Goal: Task Accomplishment & Management: Manage account settings

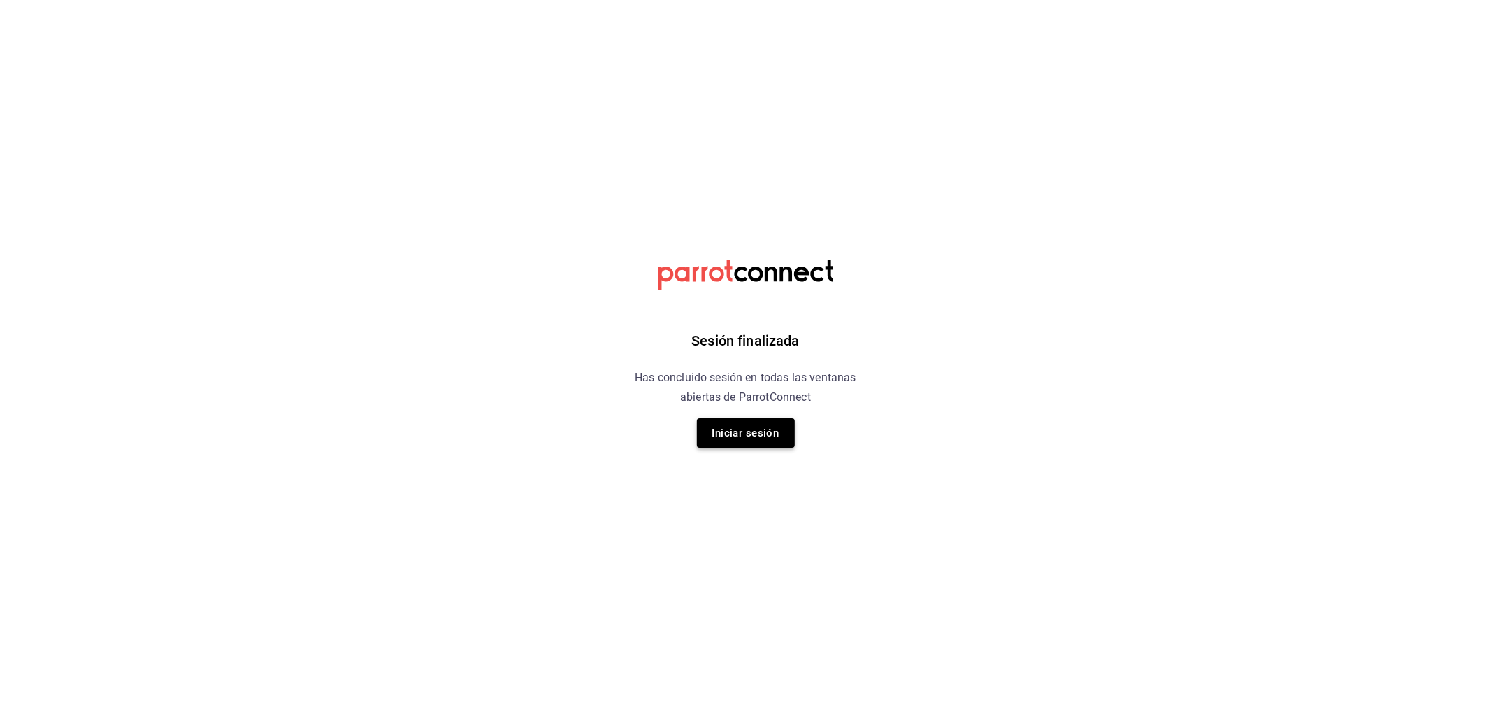
click at [735, 446] on button "Iniciar sesión" at bounding box center [746, 432] width 98 height 29
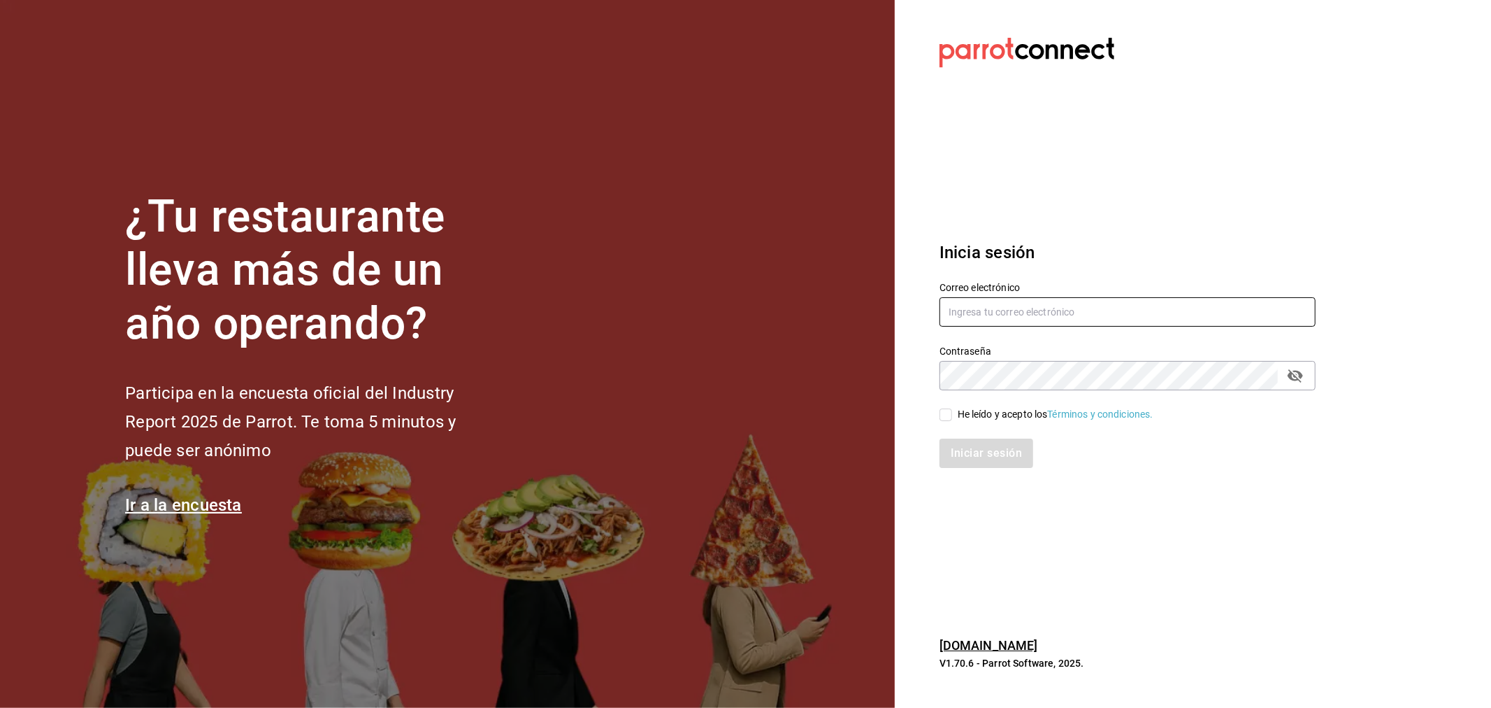
type input "[EMAIL_ADDRESS][DOMAIN_NAME]"
click at [975, 410] on div "He leído y acepto los Términos y condiciones." at bounding box center [1056, 414] width 196 height 15
click at [952, 410] on input "He leído y acepto los Términos y condiciones." at bounding box center [946, 414] width 13 height 13
checkbox input "true"
click at [982, 445] on button "Iniciar sesión" at bounding box center [987, 452] width 95 height 29
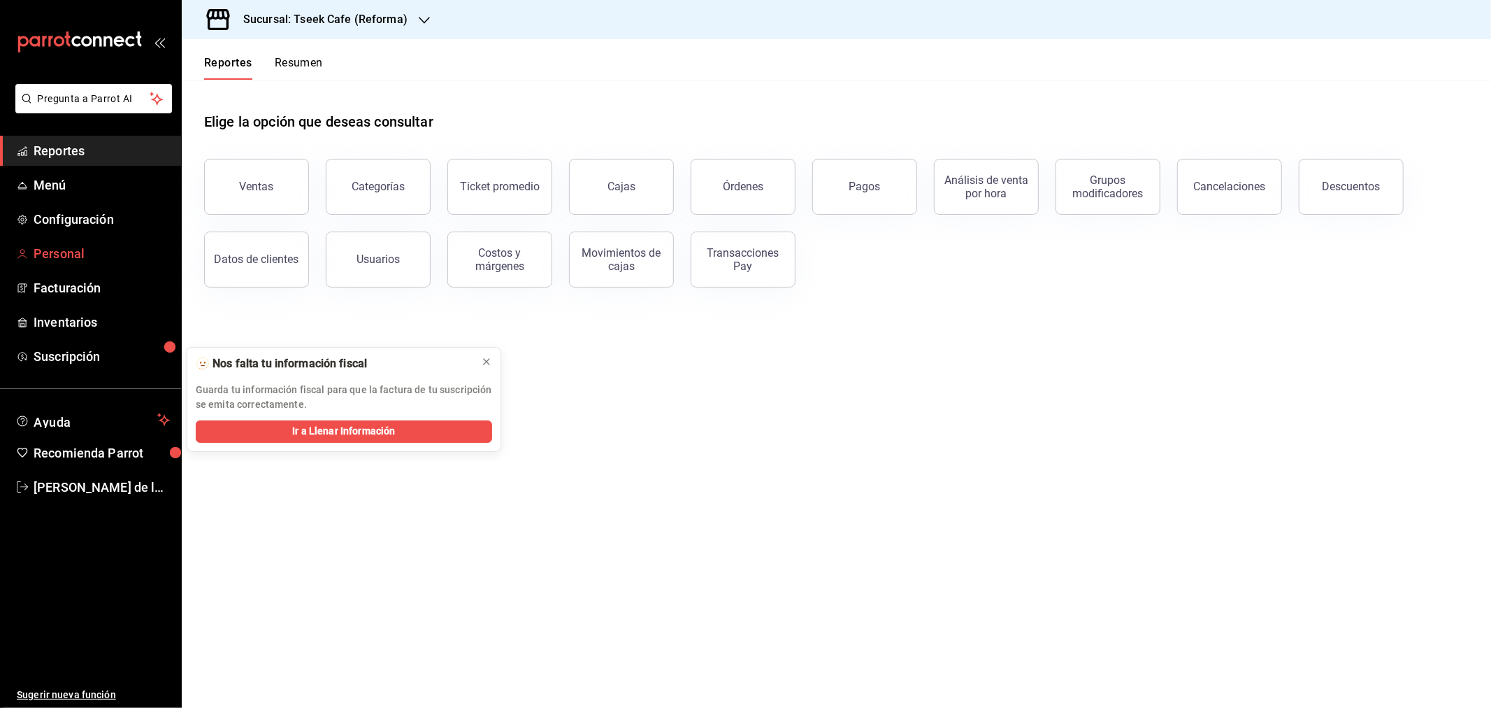
click at [100, 249] on span "Personal" at bounding box center [102, 253] width 136 height 19
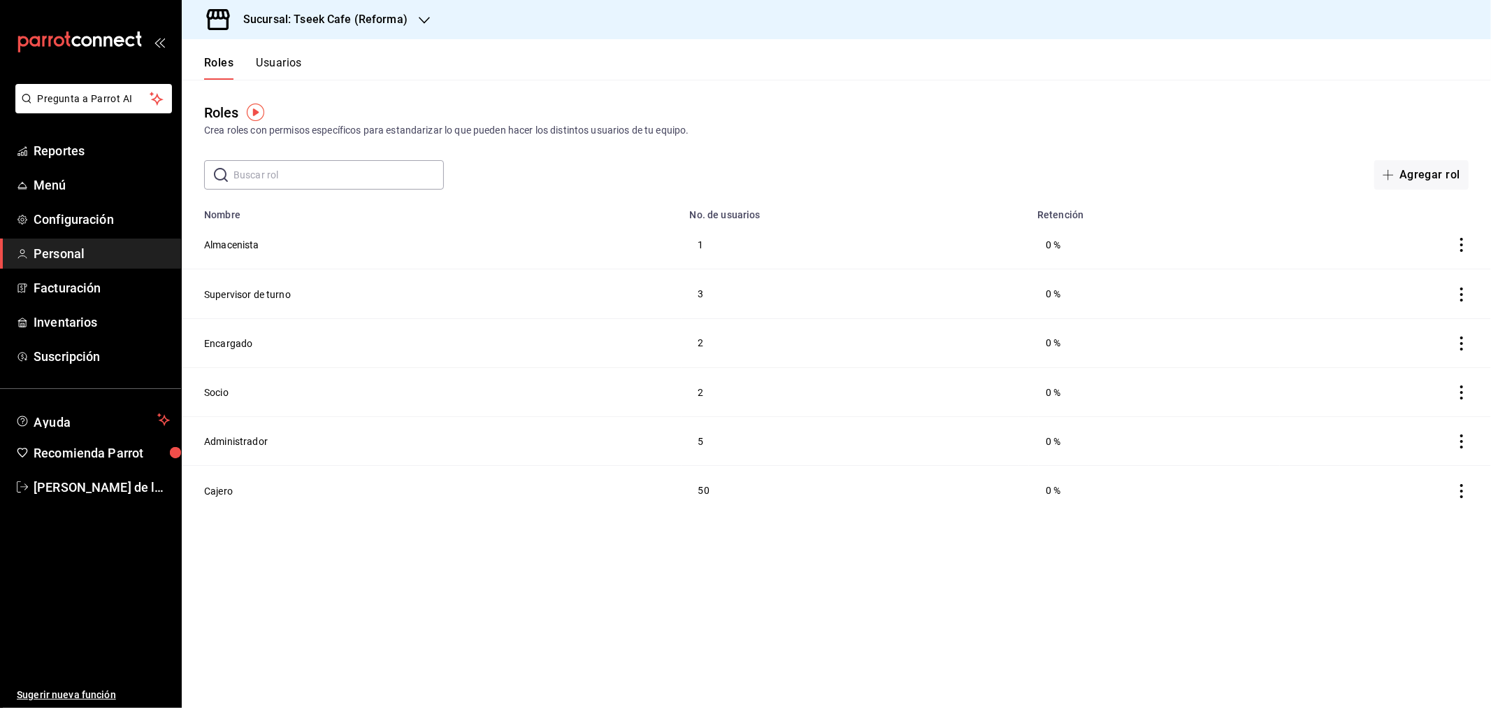
click at [291, 67] on button "Usuarios" at bounding box center [279, 68] width 46 height 24
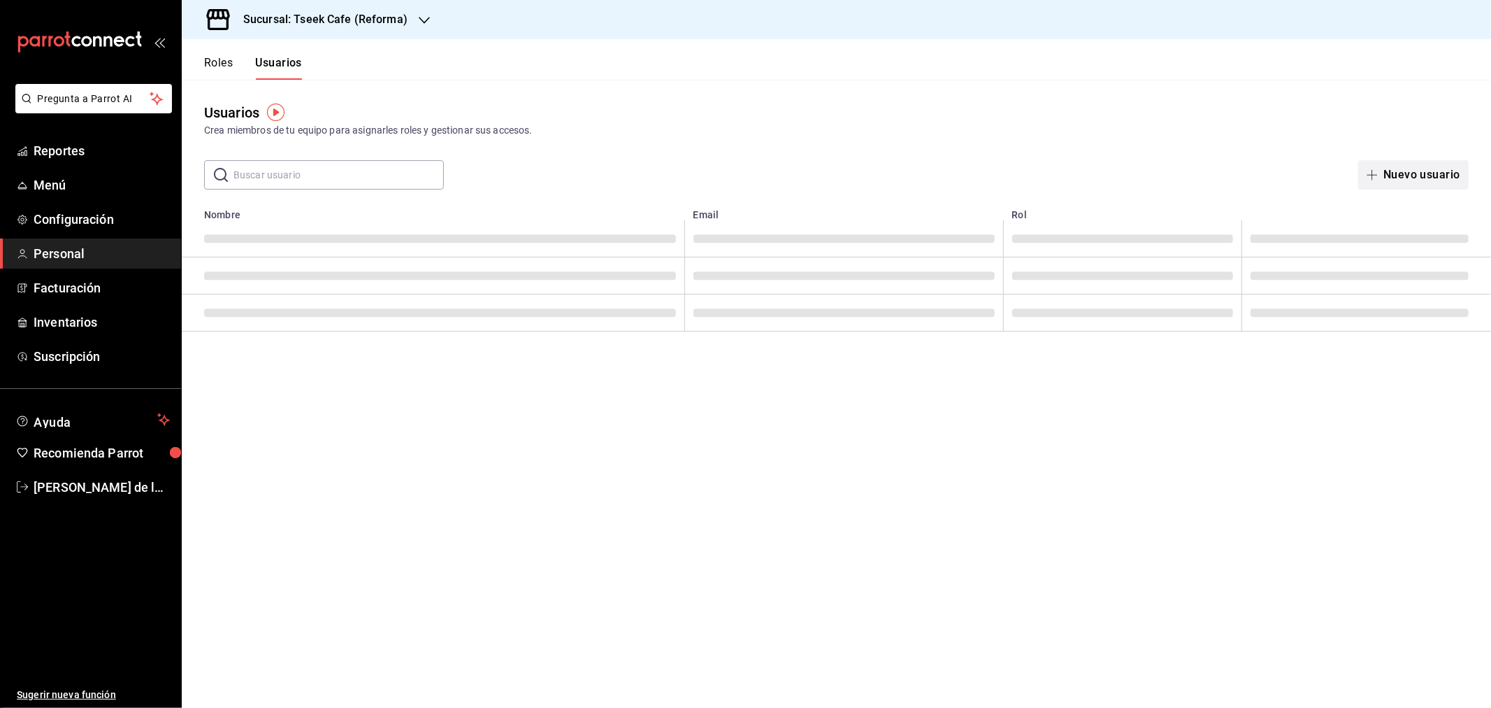
click at [1412, 170] on button "Nuevo usuario" at bounding box center [1414, 174] width 110 height 29
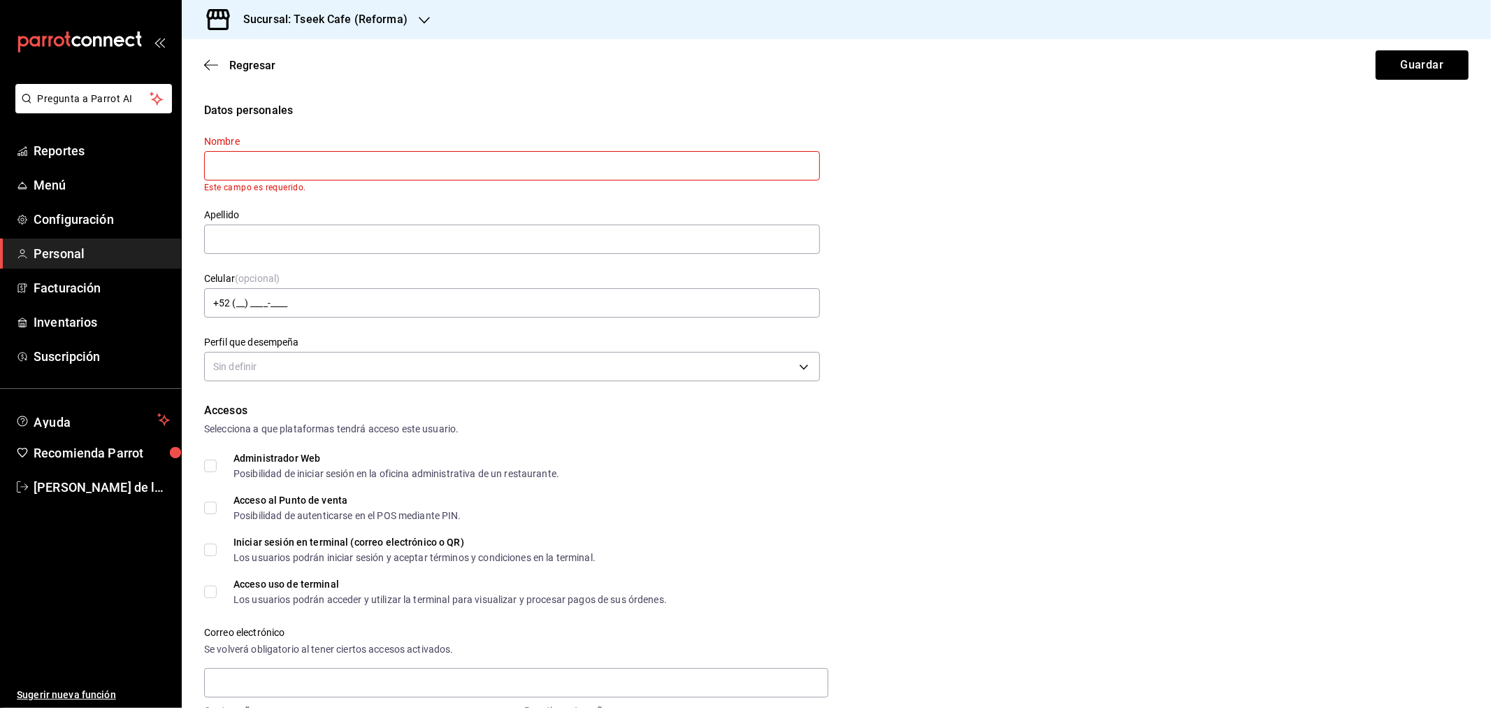
click at [327, 155] on input "text" at bounding box center [512, 165] width 616 height 29
type input "[PERSON_NAME]"
click at [402, 227] on input "text" at bounding box center [512, 238] width 616 height 29
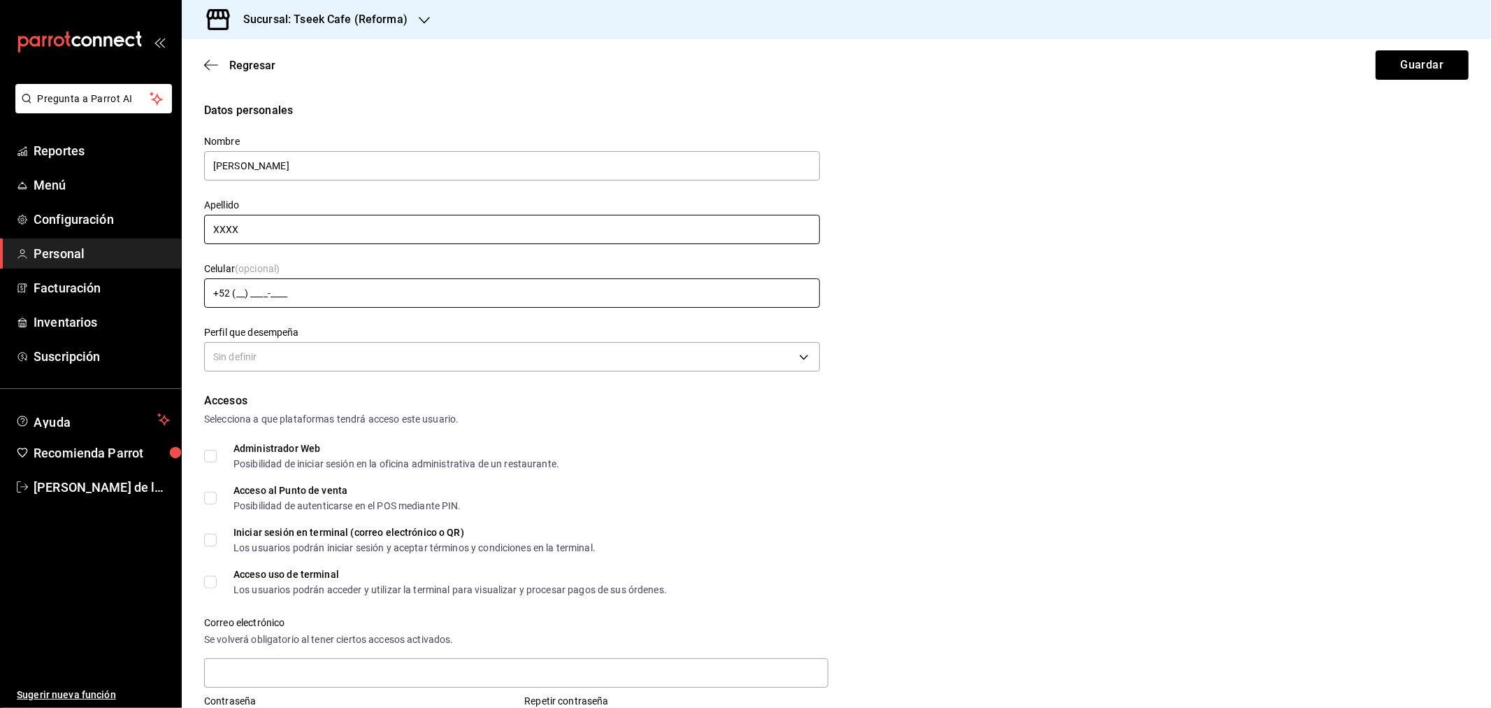
type input "XXXX"
drag, startPoint x: 396, startPoint y: 285, endPoint x: 395, endPoint y: 292, distance: 7.1
click at [396, 289] on input "+52 (__) ____-____" at bounding box center [512, 292] width 616 height 29
click at [345, 353] on body "Pregunta a Parrot AI Reportes Menú Configuración Personal Facturación Inventari…" at bounding box center [745, 354] width 1491 height 708
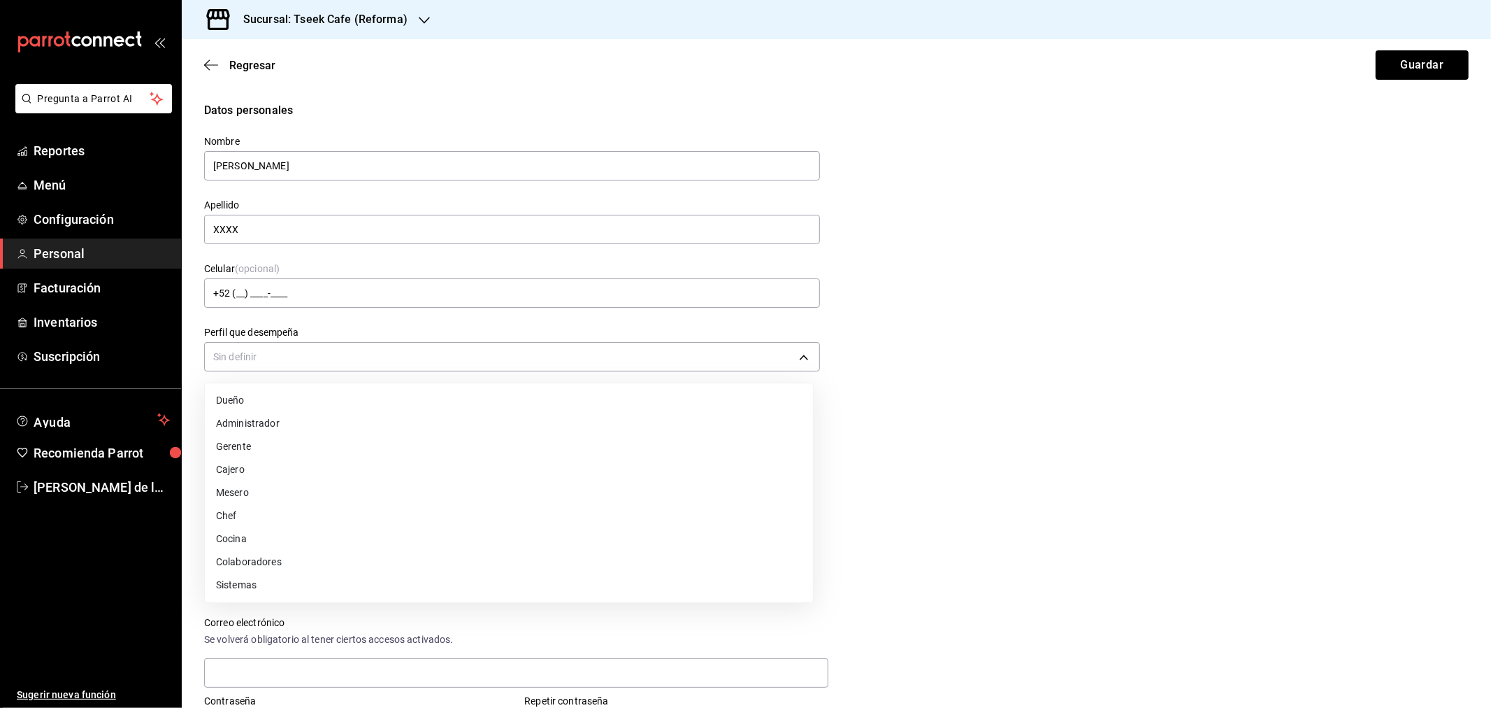
click at [264, 468] on li "Cajero" at bounding box center [509, 469] width 608 height 23
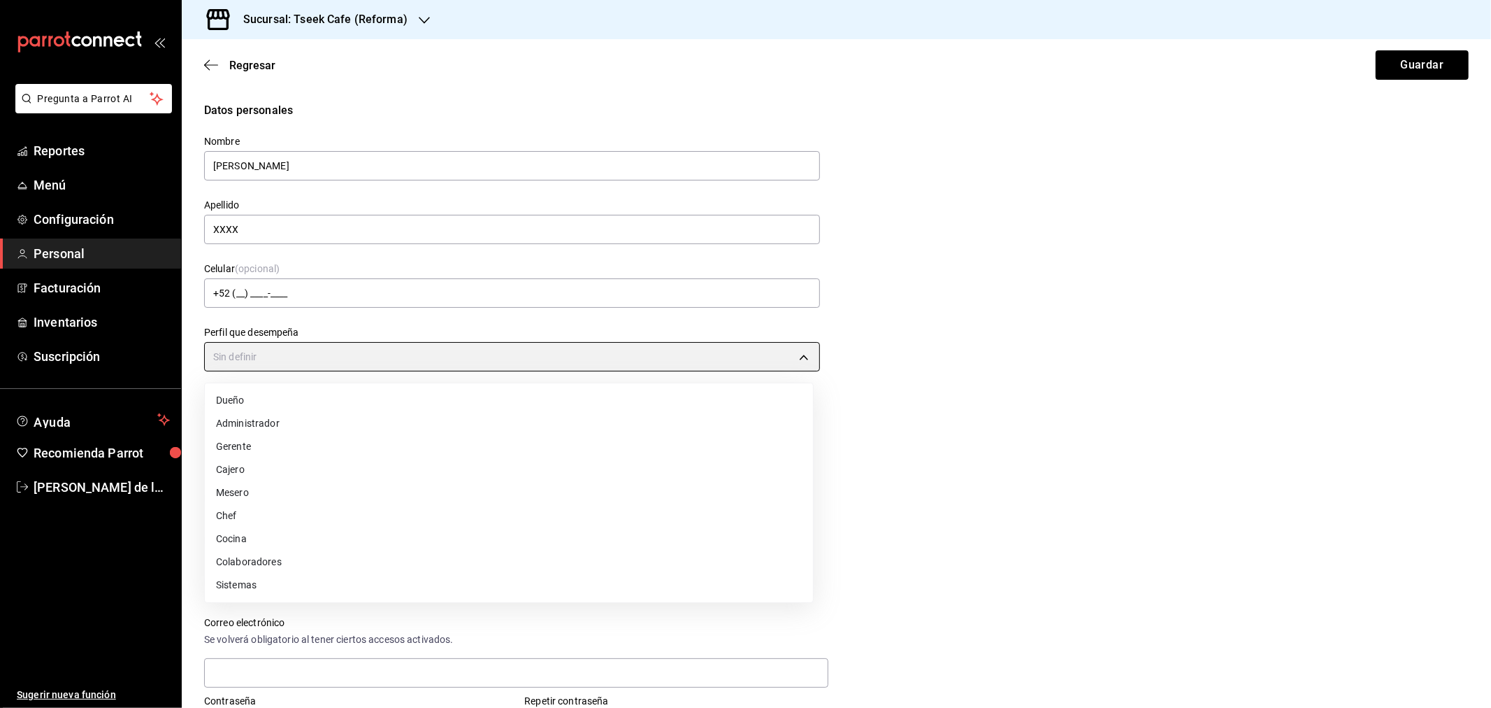
type input "CASHIER"
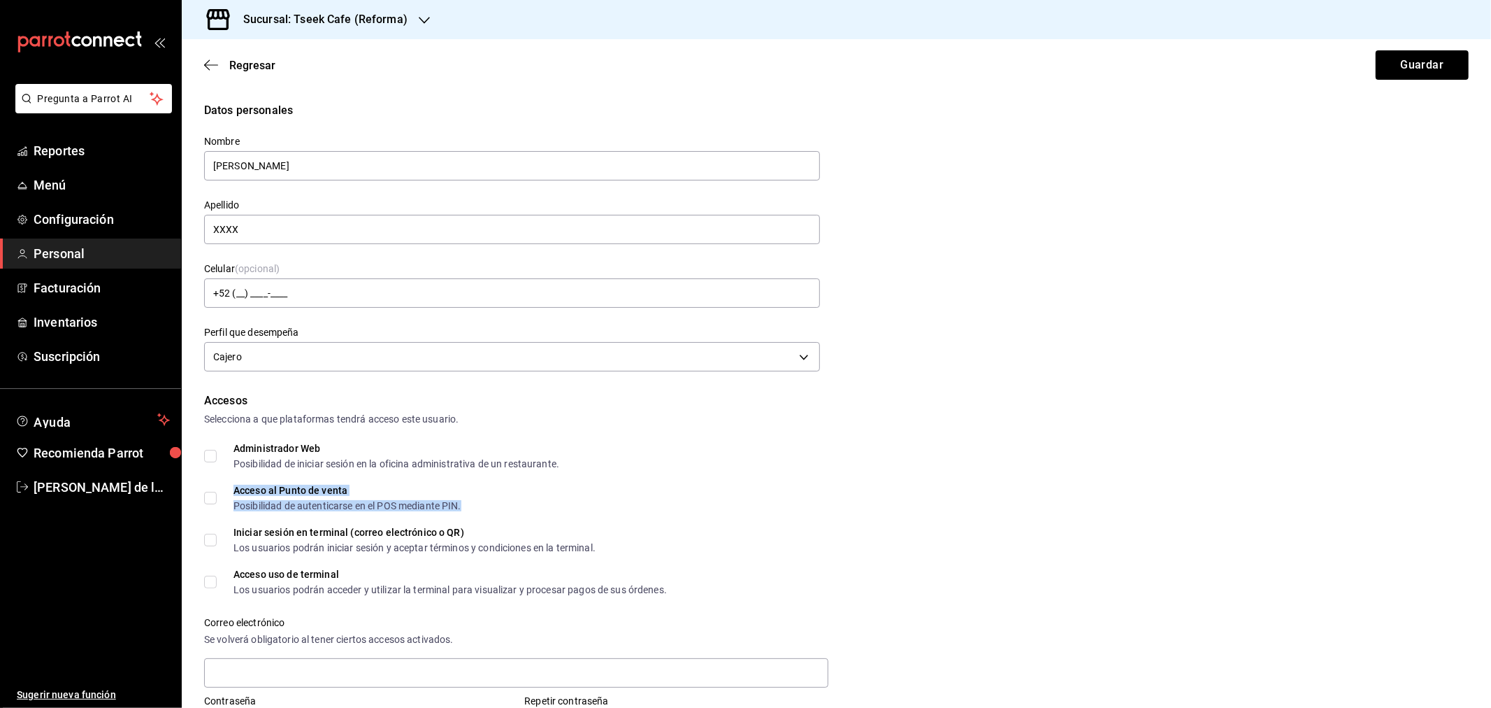
click at [290, 492] on div "Acceso al Punto de venta" at bounding box center [348, 490] width 228 height 10
drag, startPoint x: 213, startPoint y: 496, endPoint x: 222, endPoint y: 515, distance: 20.7
click at [213, 497] on input "Acceso al Punto de venta Posibilidad de autenticarse en el POS mediante PIN." at bounding box center [210, 498] width 13 height 13
checkbox input "true"
click at [214, 544] on input "Iniciar sesión en terminal (correo electrónico o QR) Los usuarios podrán inicia…" at bounding box center [210, 540] width 13 height 13
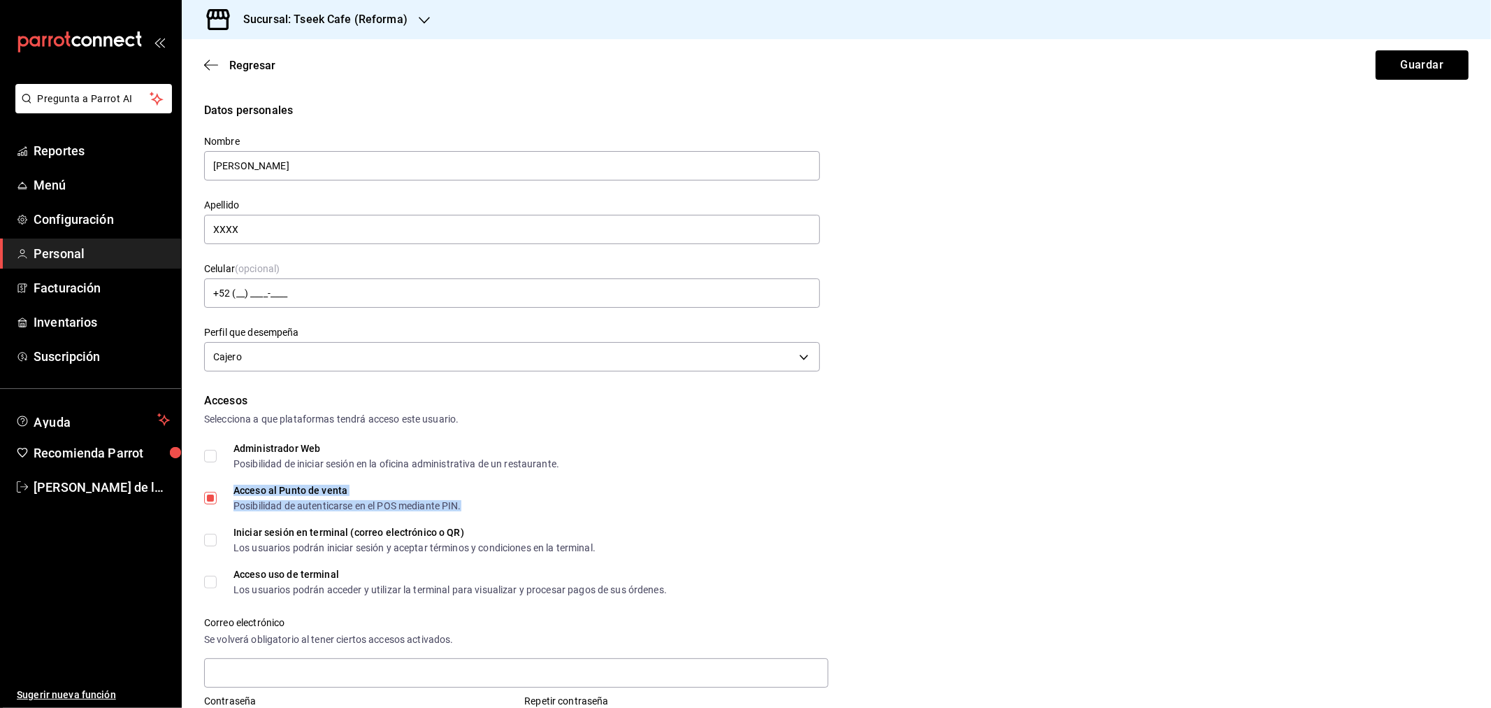
checkbox input "true"
click at [201, 588] on div "Datos personales Nombre [PERSON_NAME] XXXX Celular (opcional) +52 (__) ____-___…" at bounding box center [837, 598] width 1310 height 993
click at [220, 584] on span "Acceso uso de terminal Los usuarios podrán acceder y utilizar la terminal para …" at bounding box center [442, 581] width 450 height 25
click at [217, 584] on input "Acceso uso de terminal Los usuarios podrán acceder y utilizar la terminal para …" at bounding box center [210, 581] width 13 height 13
checkbox input "true"
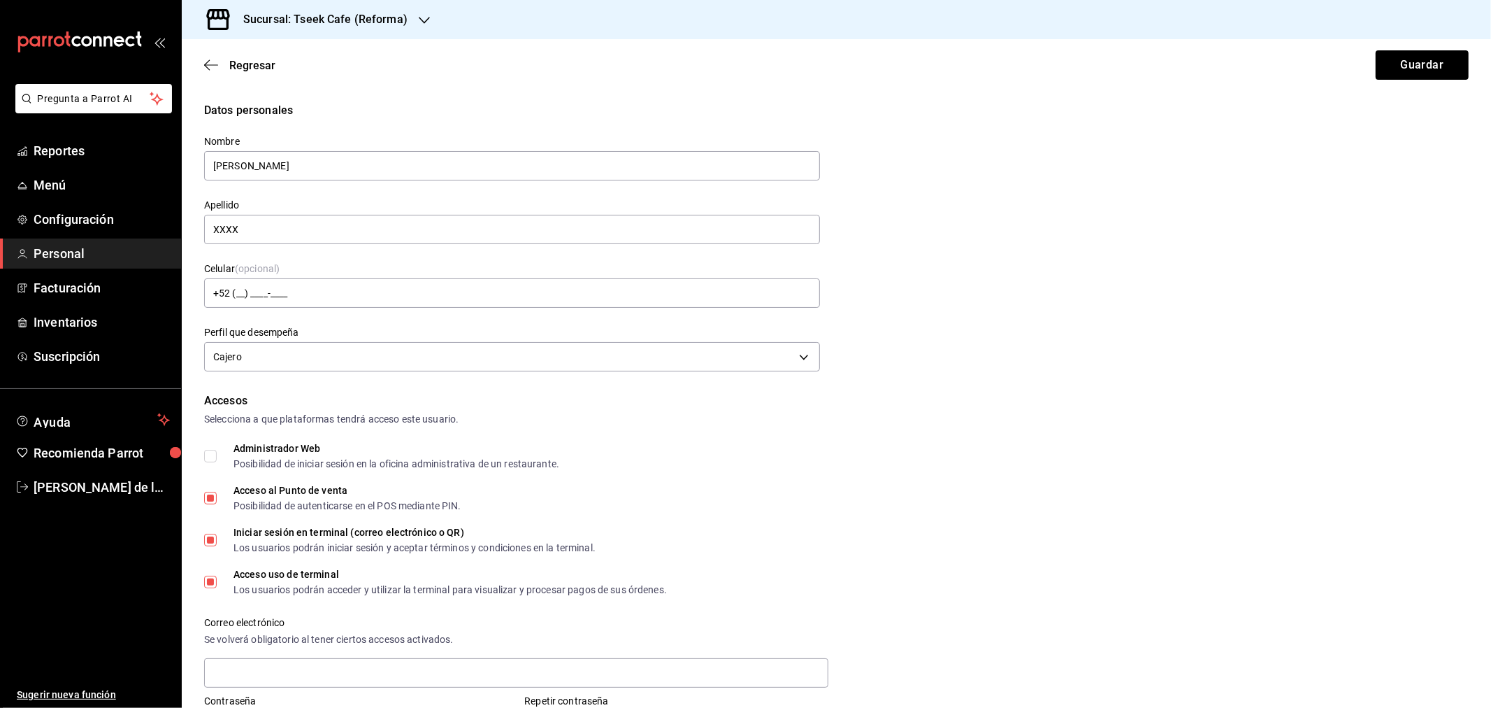
click at [1092, 441] on div "Accesos Selecciona a que plataformas tendrá acceso este usuario. Administrador …" at bounding box center [836, 594] width 1265 height 405
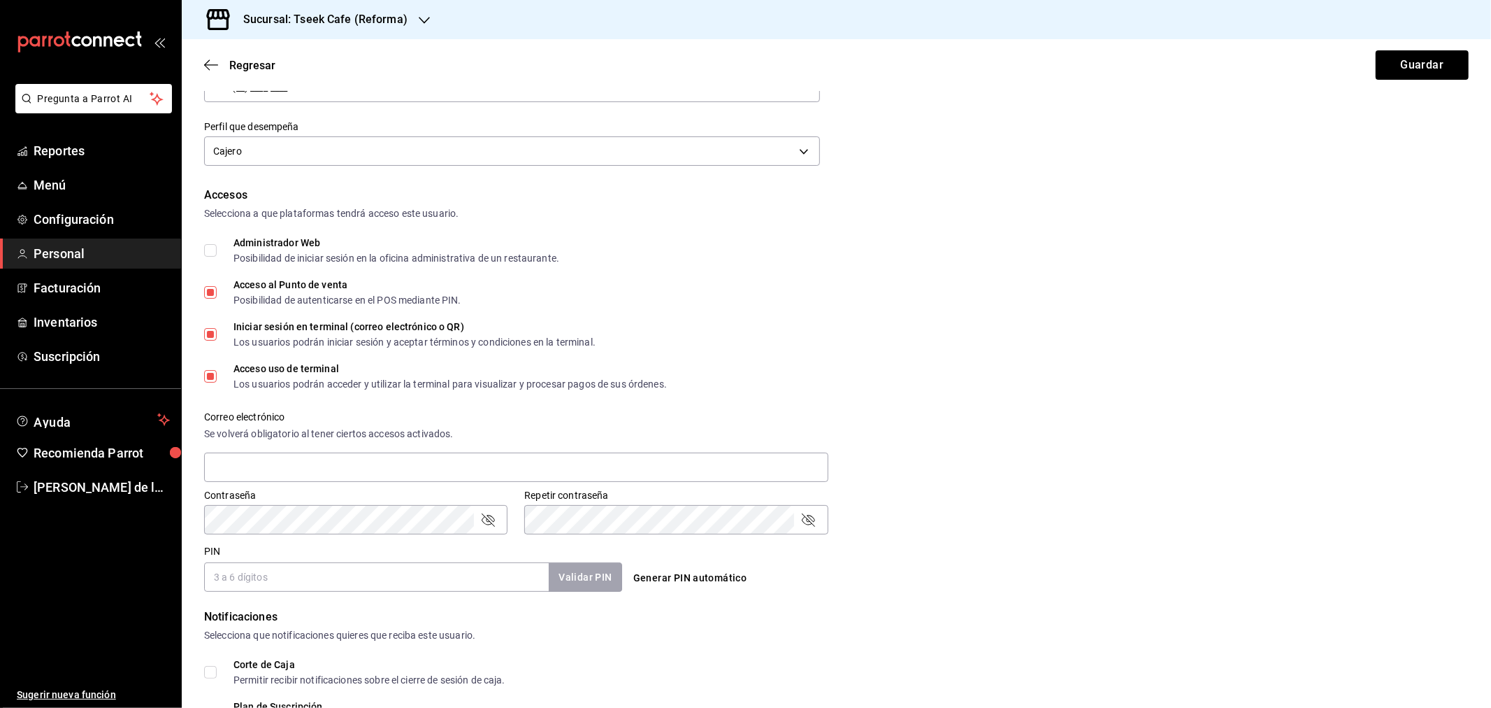
scroll to position [233, 0]
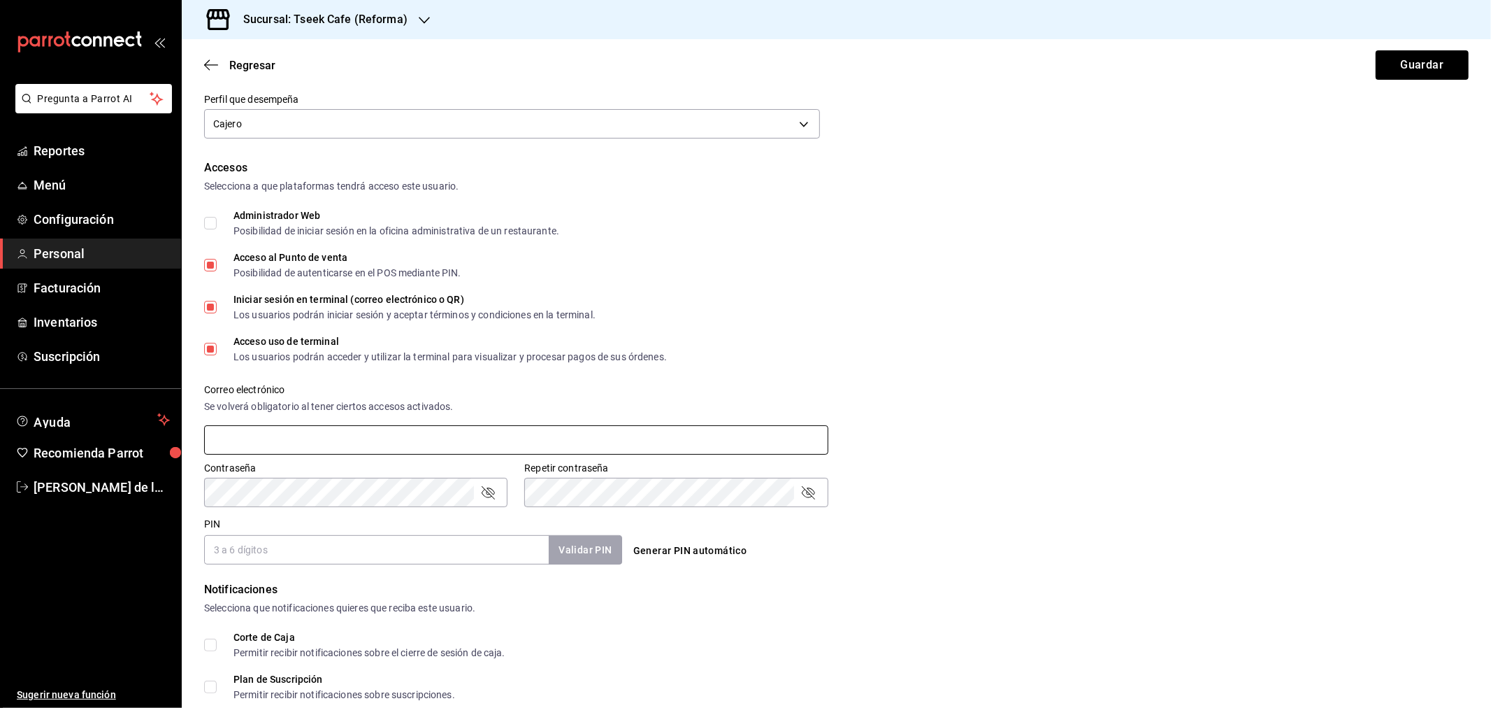
click at [313, 438] on input "text" at bounding box center [516, 439] width 624 height 29
type input "[EMAIL_ADDRESS][DOMAIN_NAME]"
click at [357, 547] on input "PIN" at bounding box center [376, 549] width 345 height 29
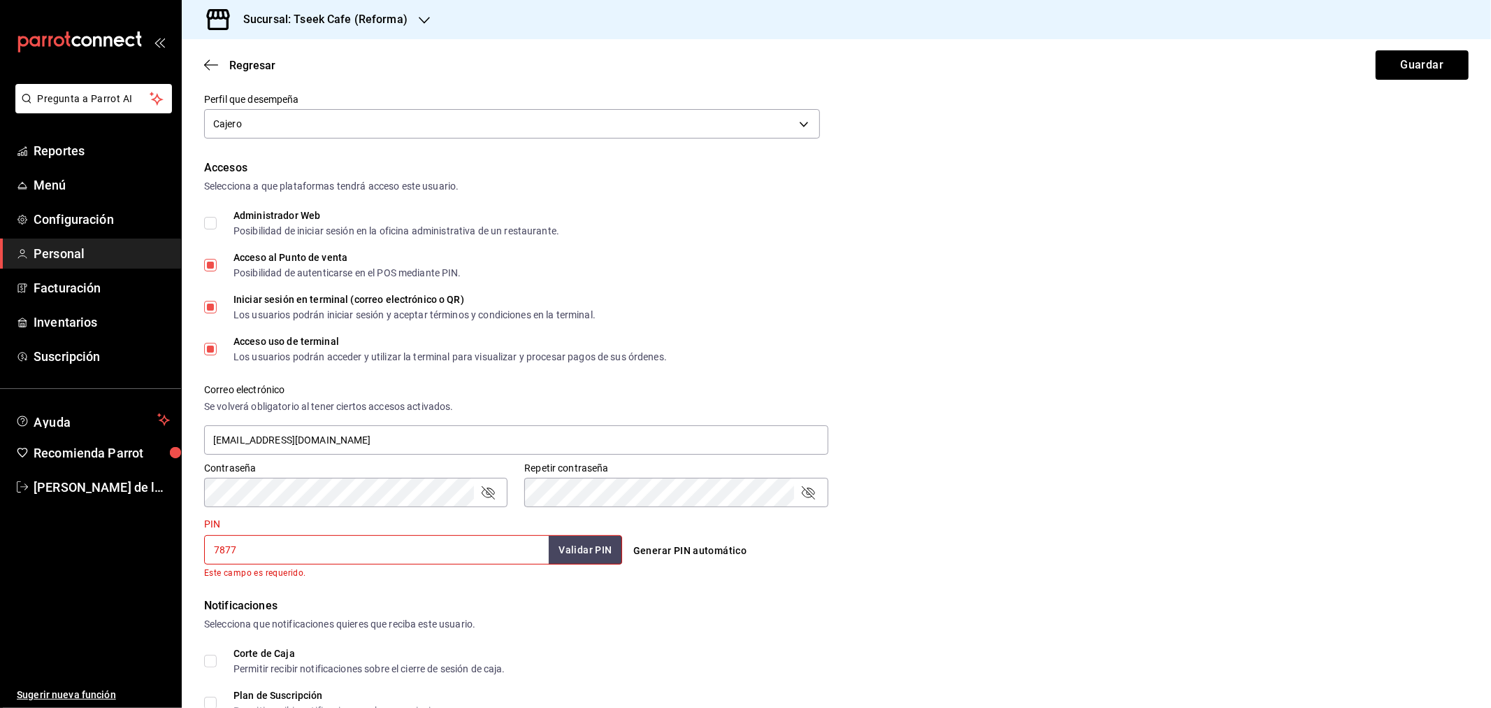
type input "7877"
click at [550, 526] on div "PIN 7877 Validar PIN ​ Este campo es requerido." at bounding box center [413, 549] width 418 height 62
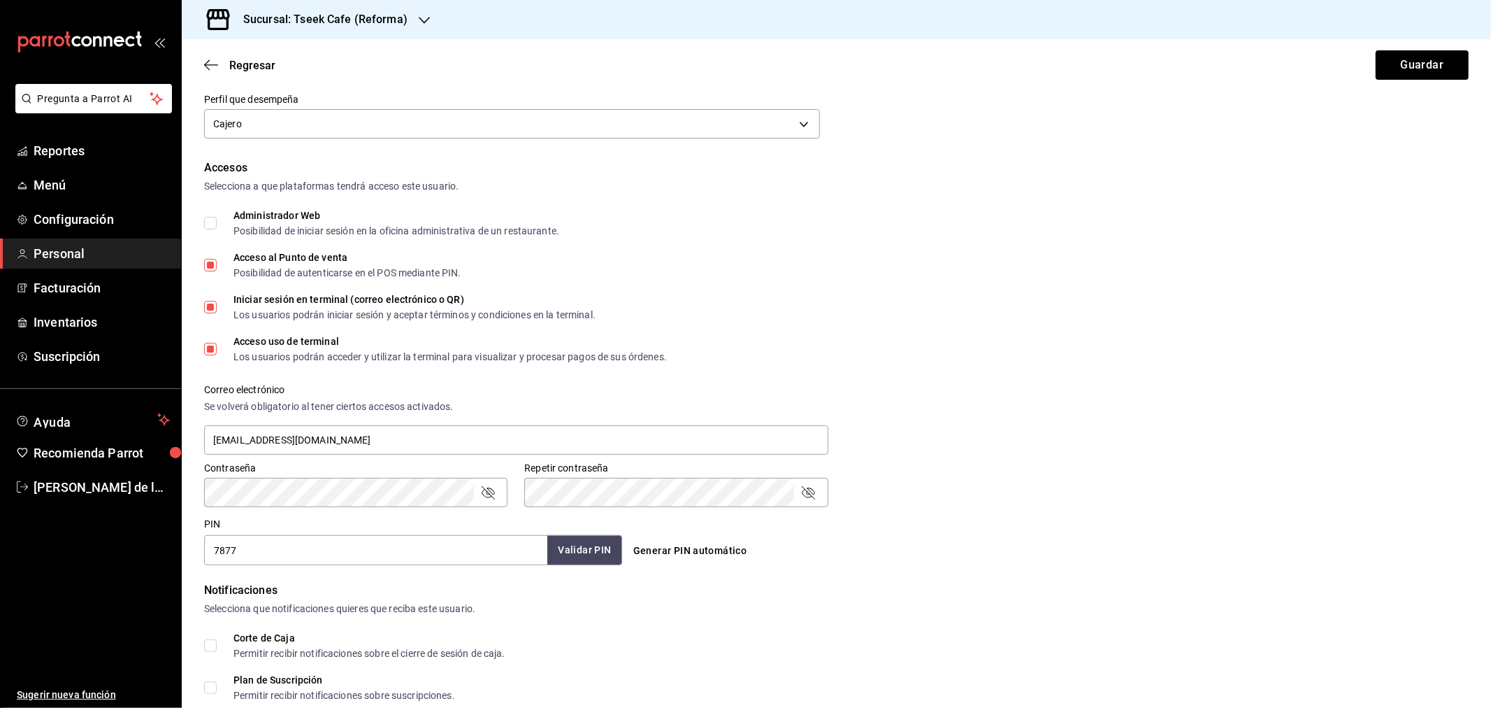
click at [591, 548] on button "Validar PIN" at bounding box center [584, 550] width 74 height 30
click at [874, 252] on div "Acceso al Punto de venta Posibilidad de autenticarse en el POS mediante PIN." at bounding box center [836, 264] width 1265 height 25
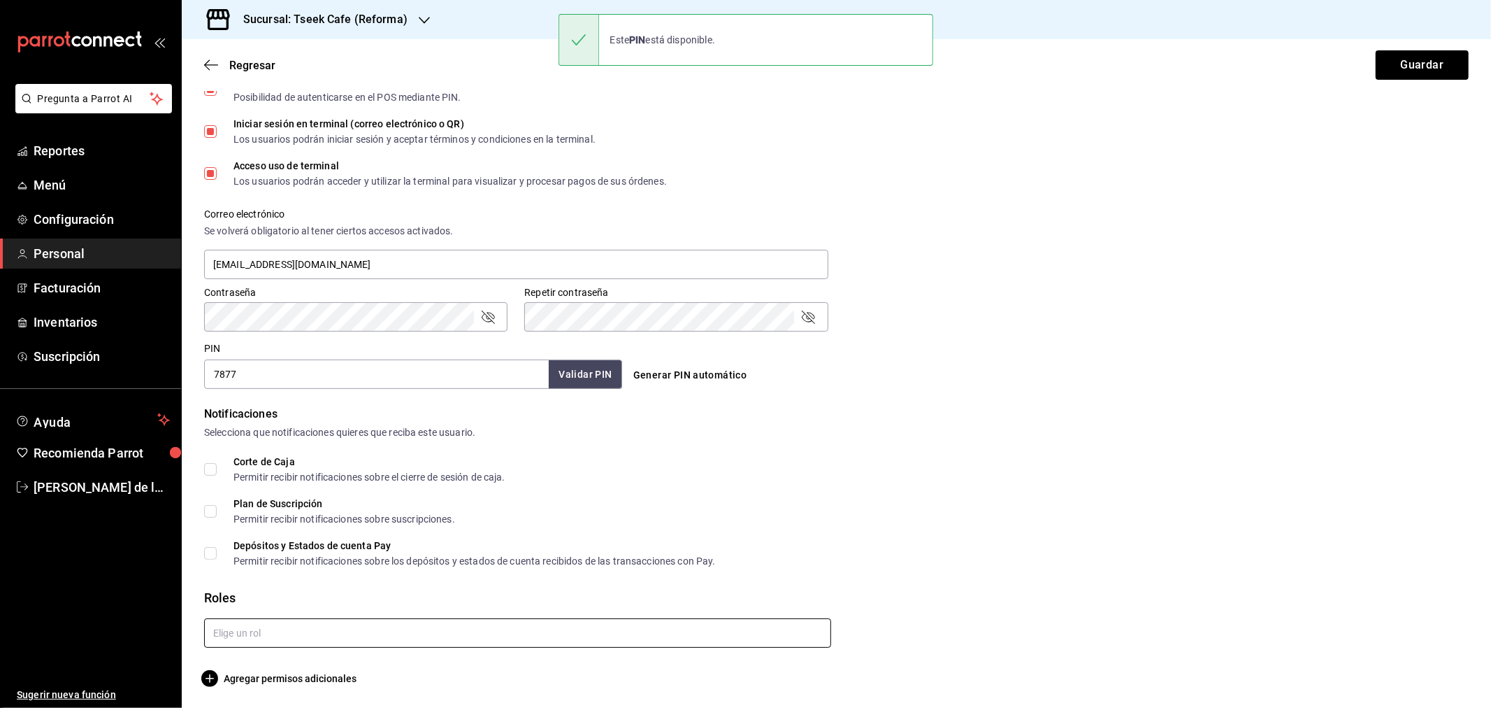
click at [266, 626] on input "text" at bounding box center [517, 632] width 627 height 29
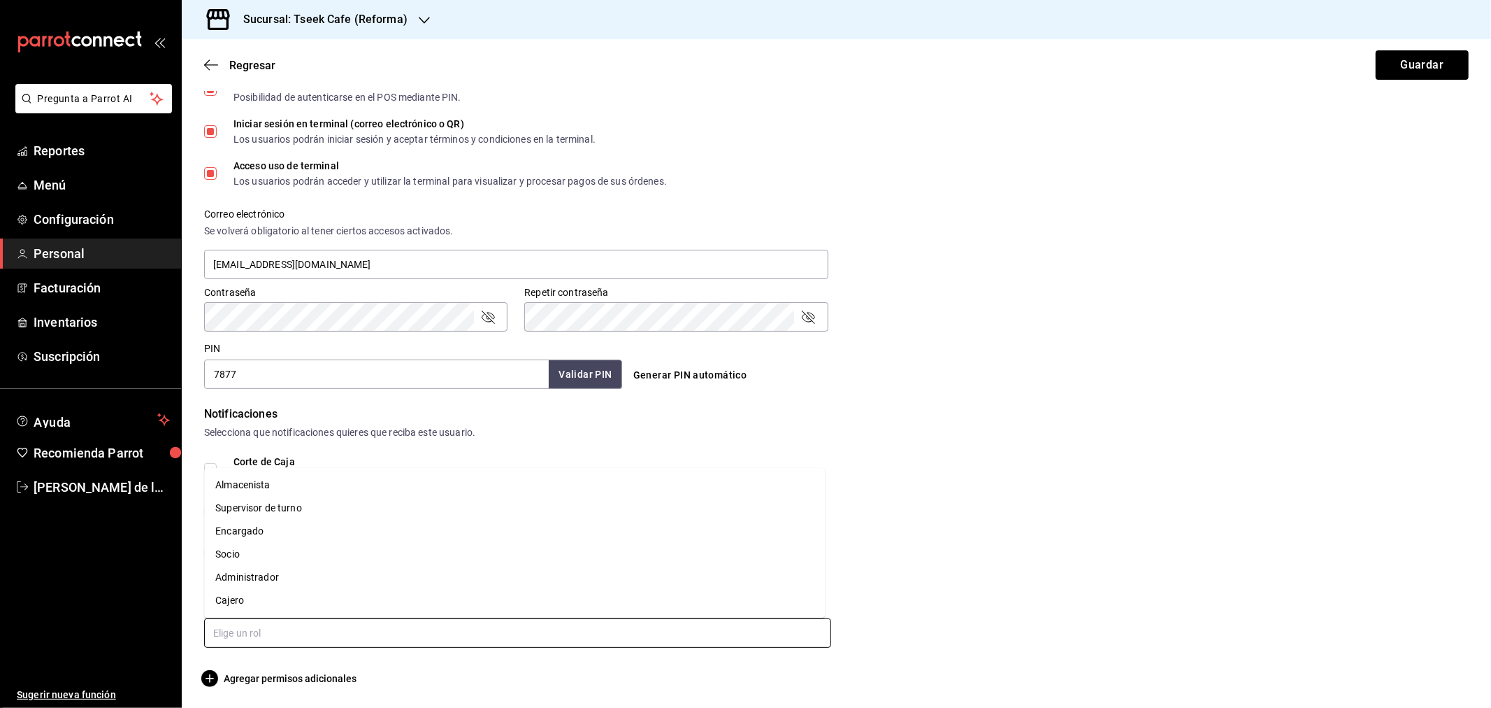
click at [264, 596] on li "Cajero" at bounding box center [514, 600] width 621 height 23
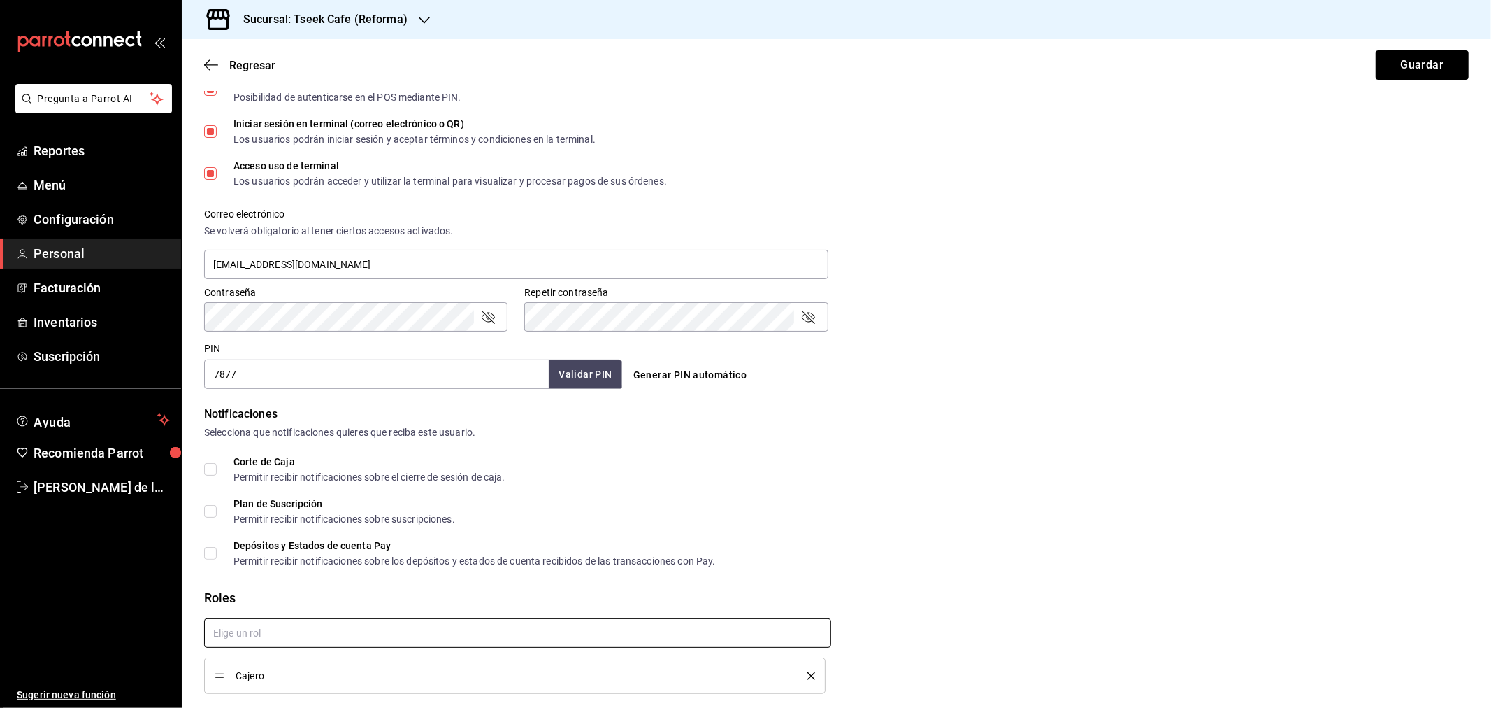
scroll to position [0, 0]
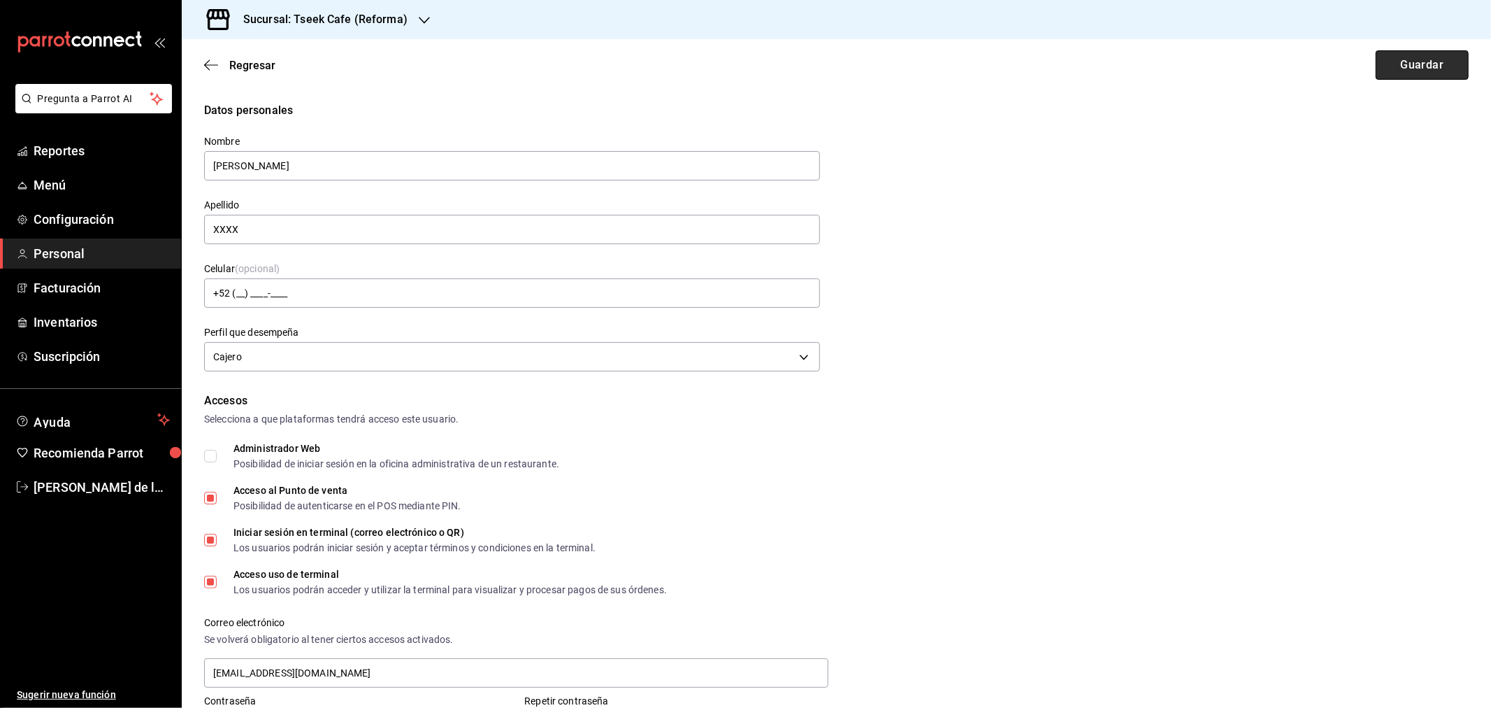
click at [1433, 68] on button "Guardar" at bounding box center [1422, 64] width 93 height 29
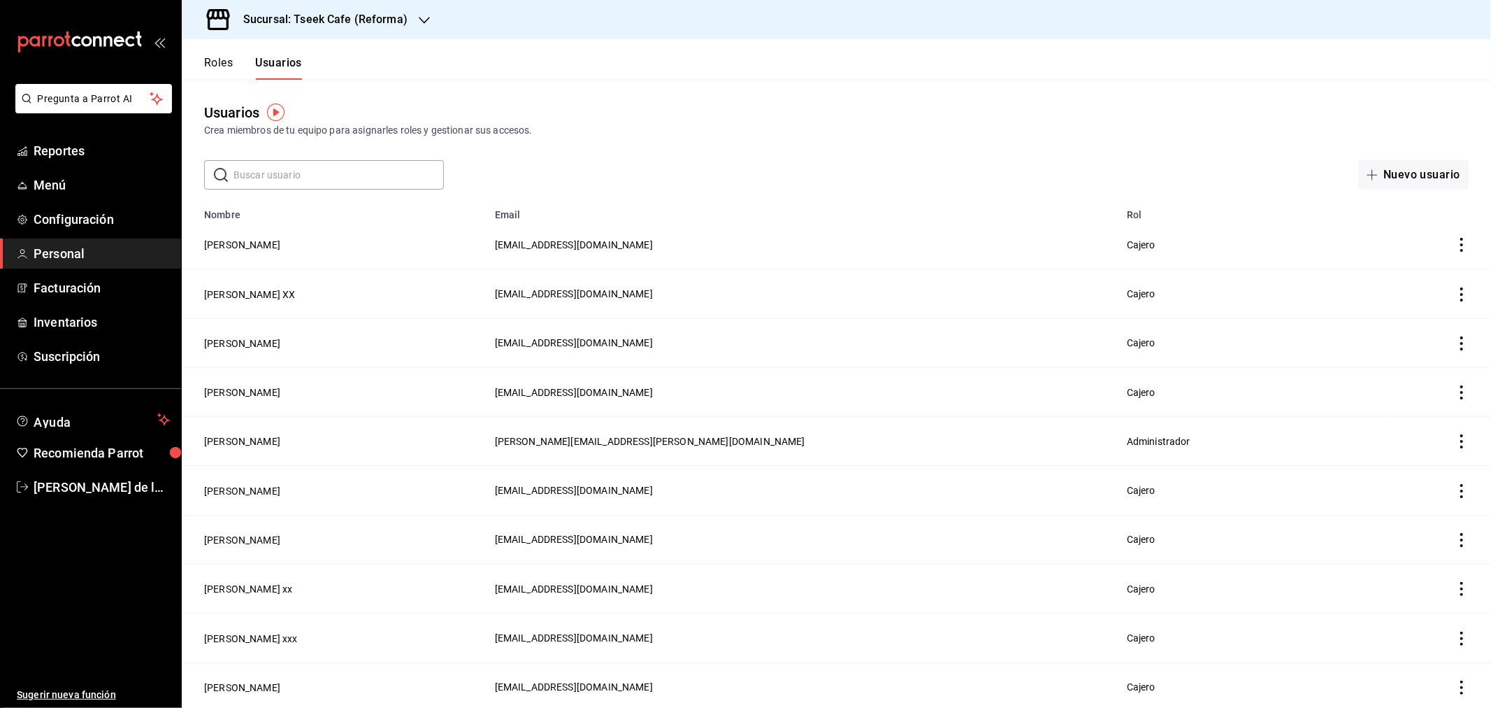
click at [371, 33] on div "Sucursal: Tseek Cafe (Reforma)" at bounding box center [314, 19] width 243 height 39
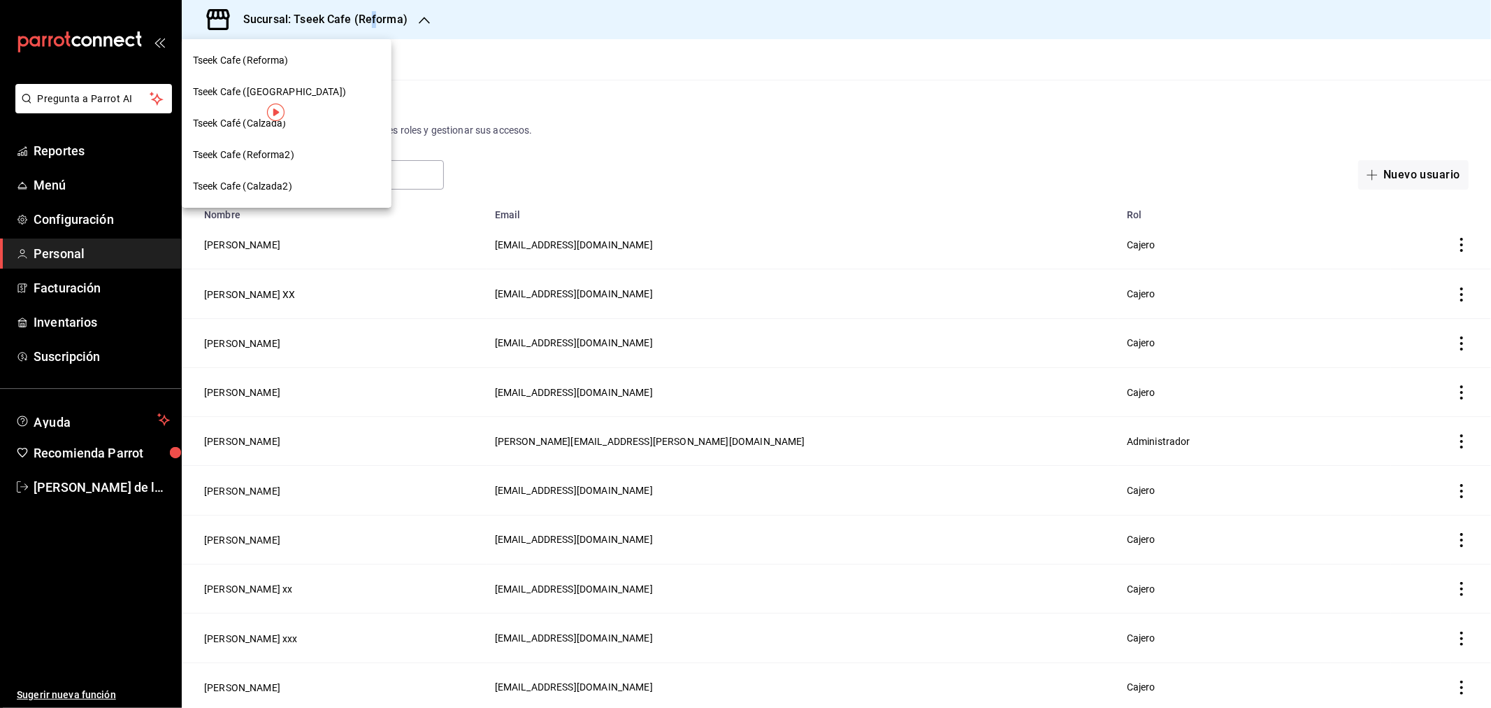
click at [355, 78] on div "Tseek Cafe ([GEOGRAPHIC_DATA])" at bounding box center [287, 91] width 210 height 31
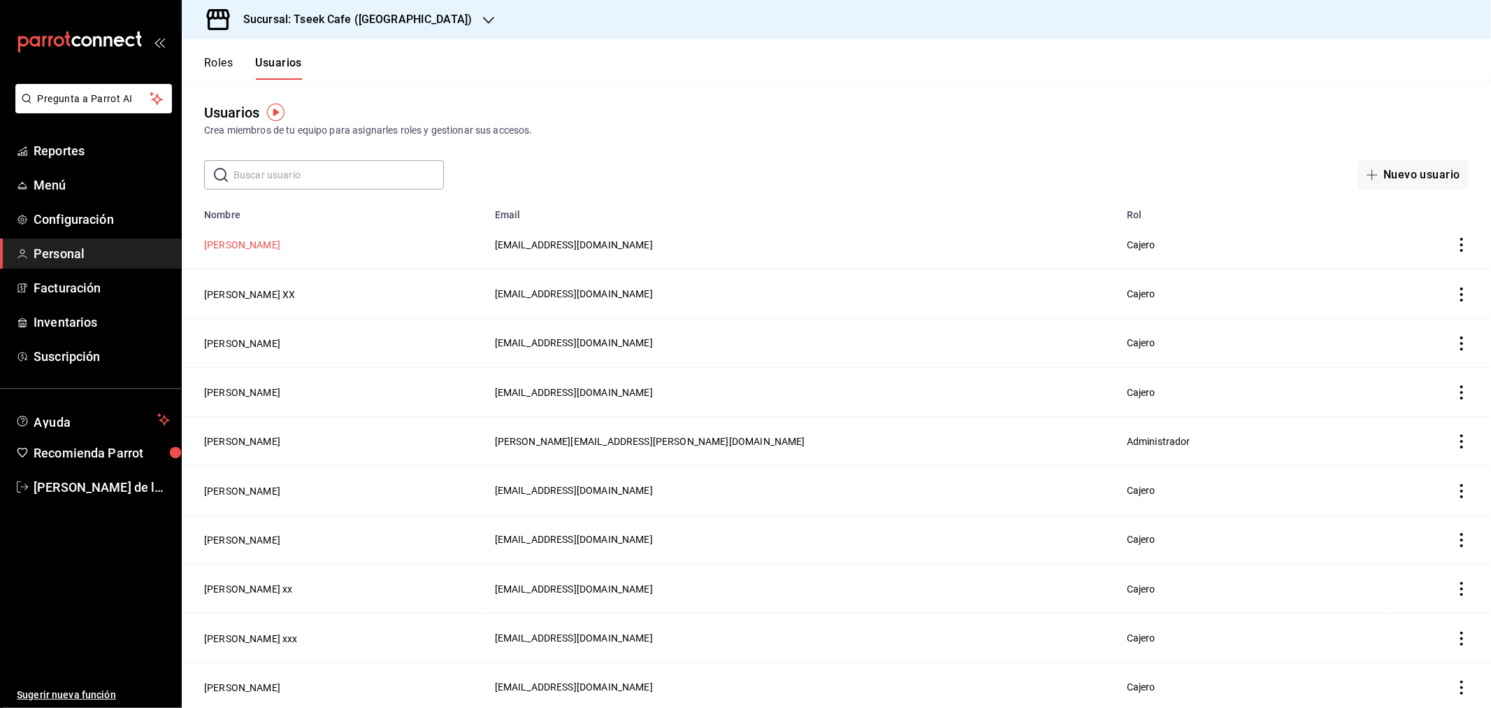
click at [250, 241] on button "[PERSON_NAME]" at bounding box center [242, 245] width 76 height 14
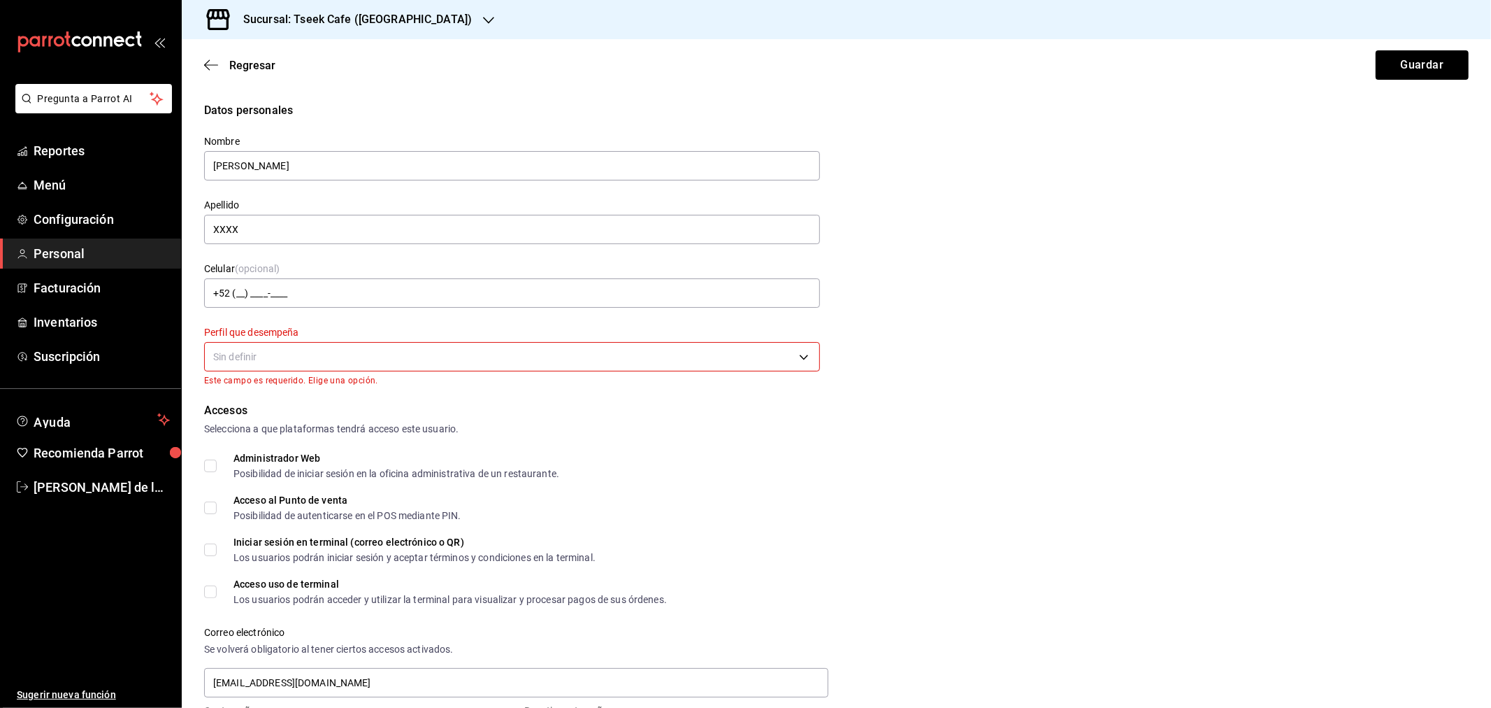
click at [284, 348] on body "Pregunta a Parrot AI Reportes Menú Configuración Personal Facturación Inventari…" at bounding box center [745, 354] width 1491 height 708
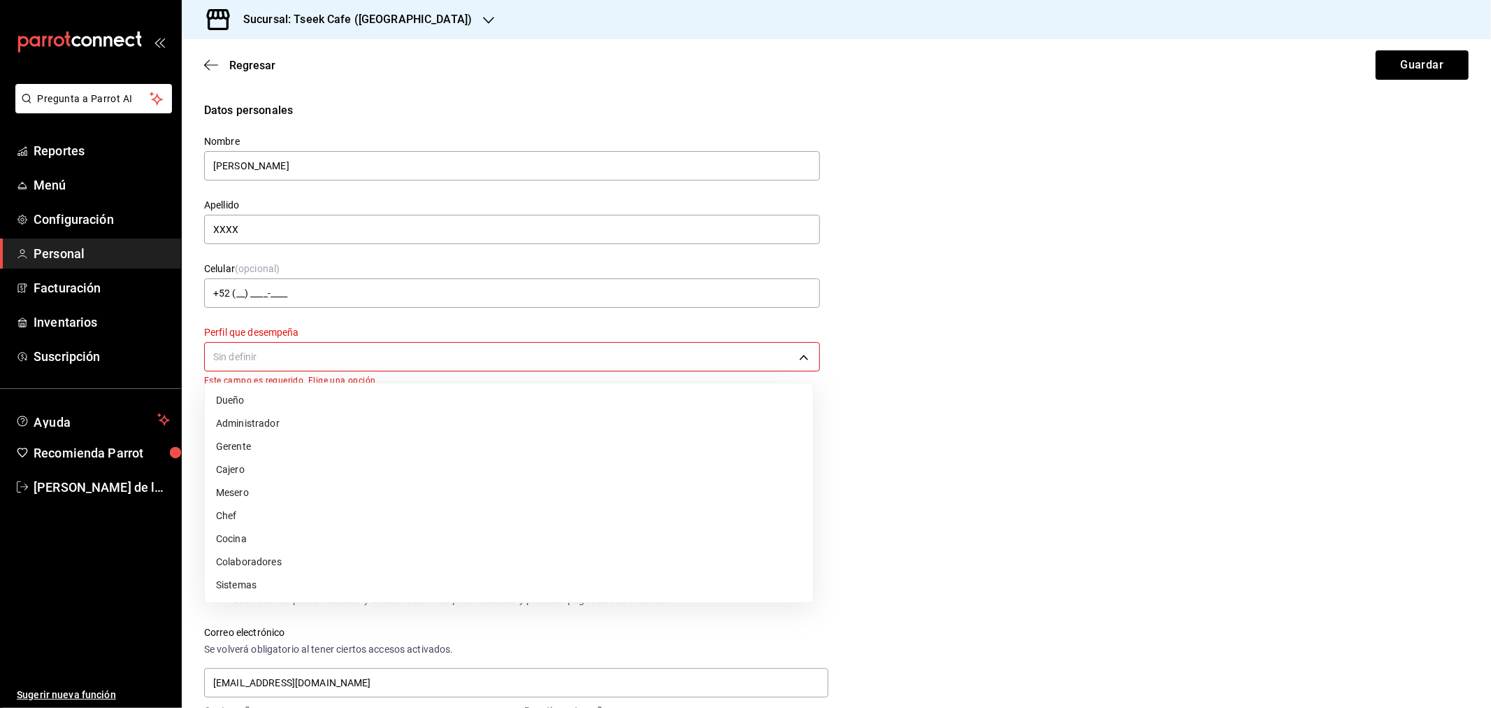
click at [245, 470] on li "Cajero" at bounding box center [509, 469] width 608 height 23
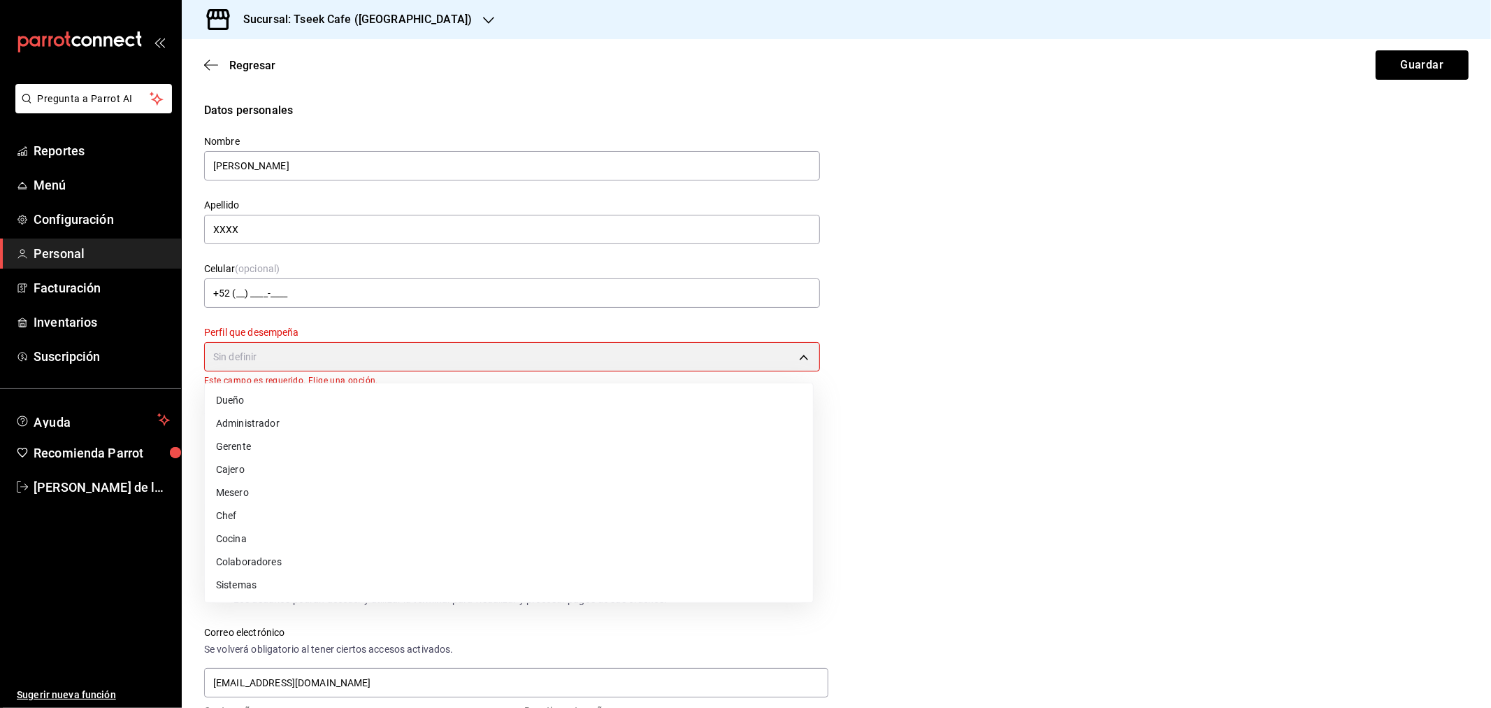
type input "CASHIER"
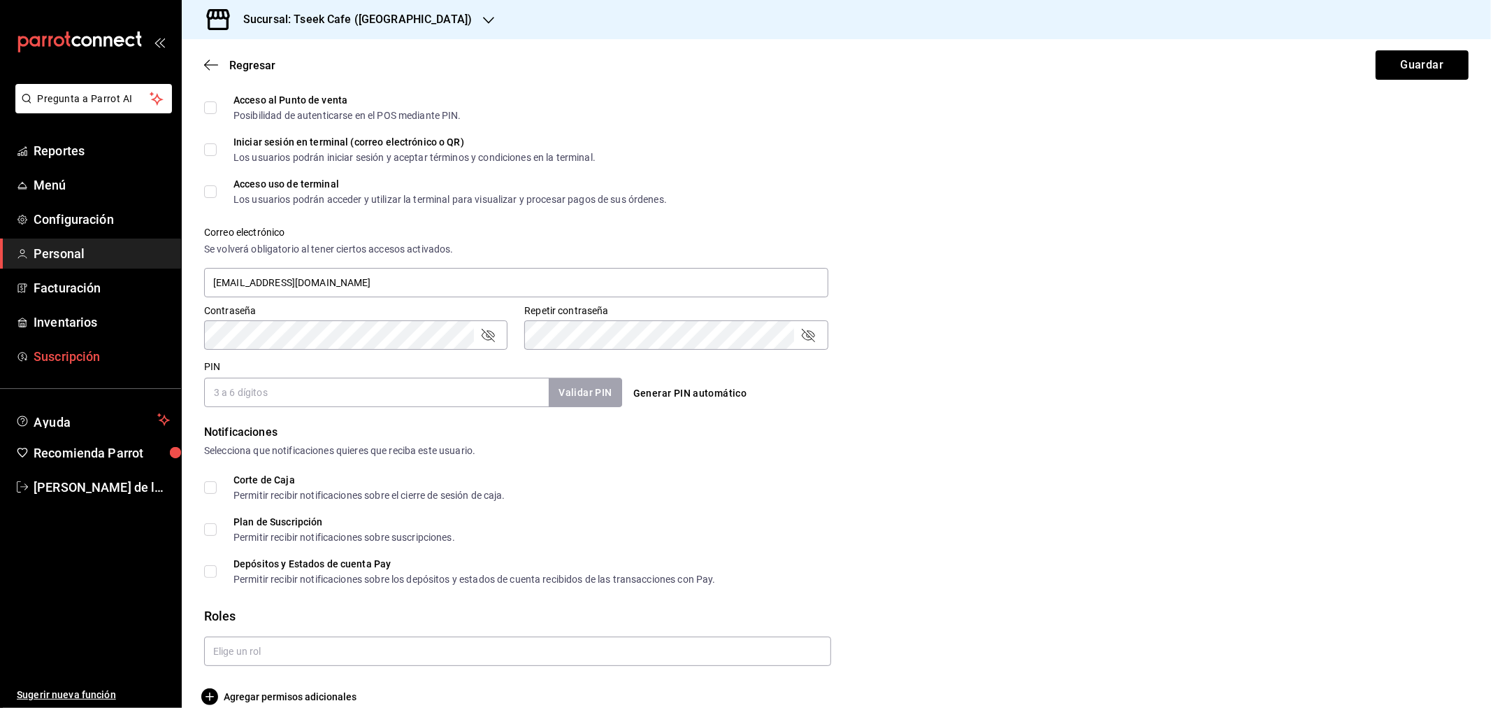
scroll to position [408, 0]
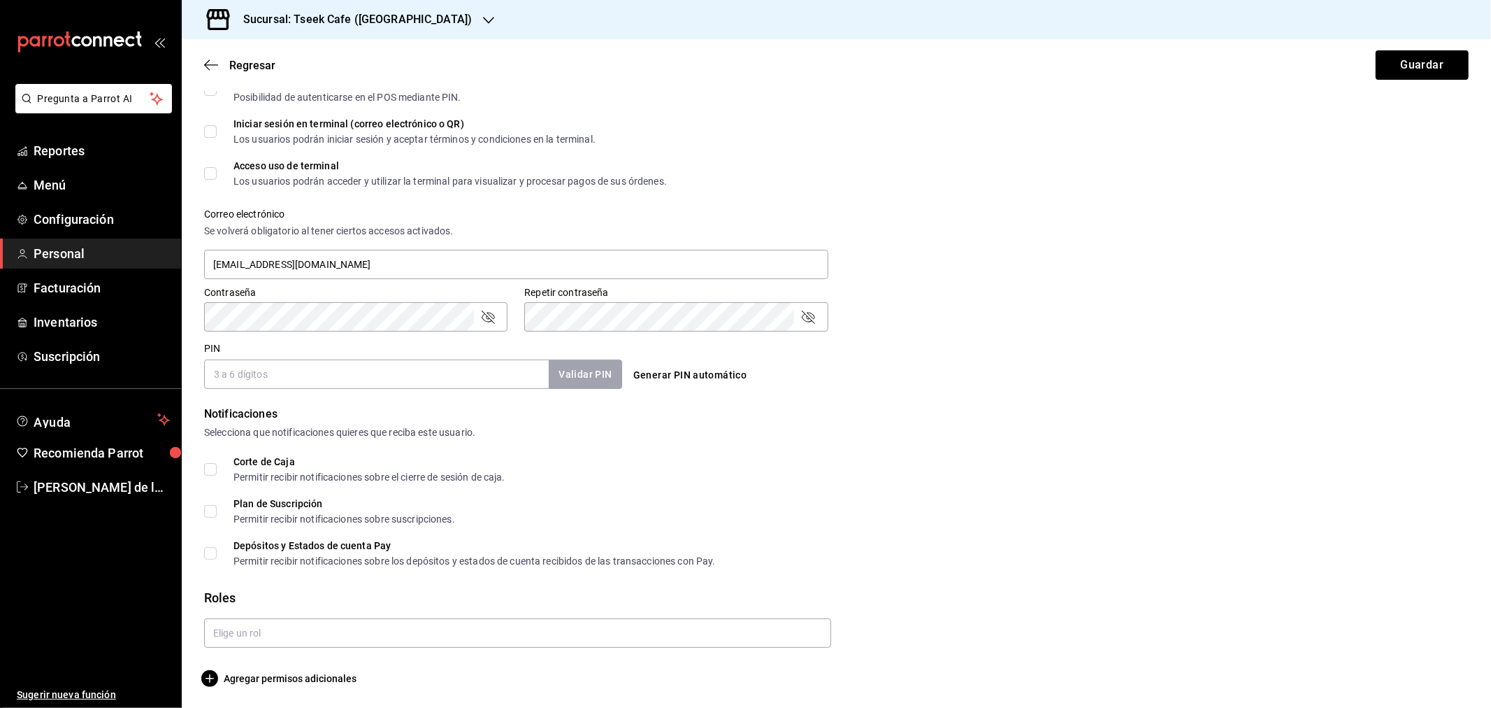
click at [255, 371] on input "PIN" at bounding box center [376, 373] width 345 height 29
type input "7877"
click at [599, 359] on button "Validar PIN" at bounding box center [584, 374] width 74 height 30
click at [343, 624] on input "text" at bounding box center [517, 632] width 627 height 29
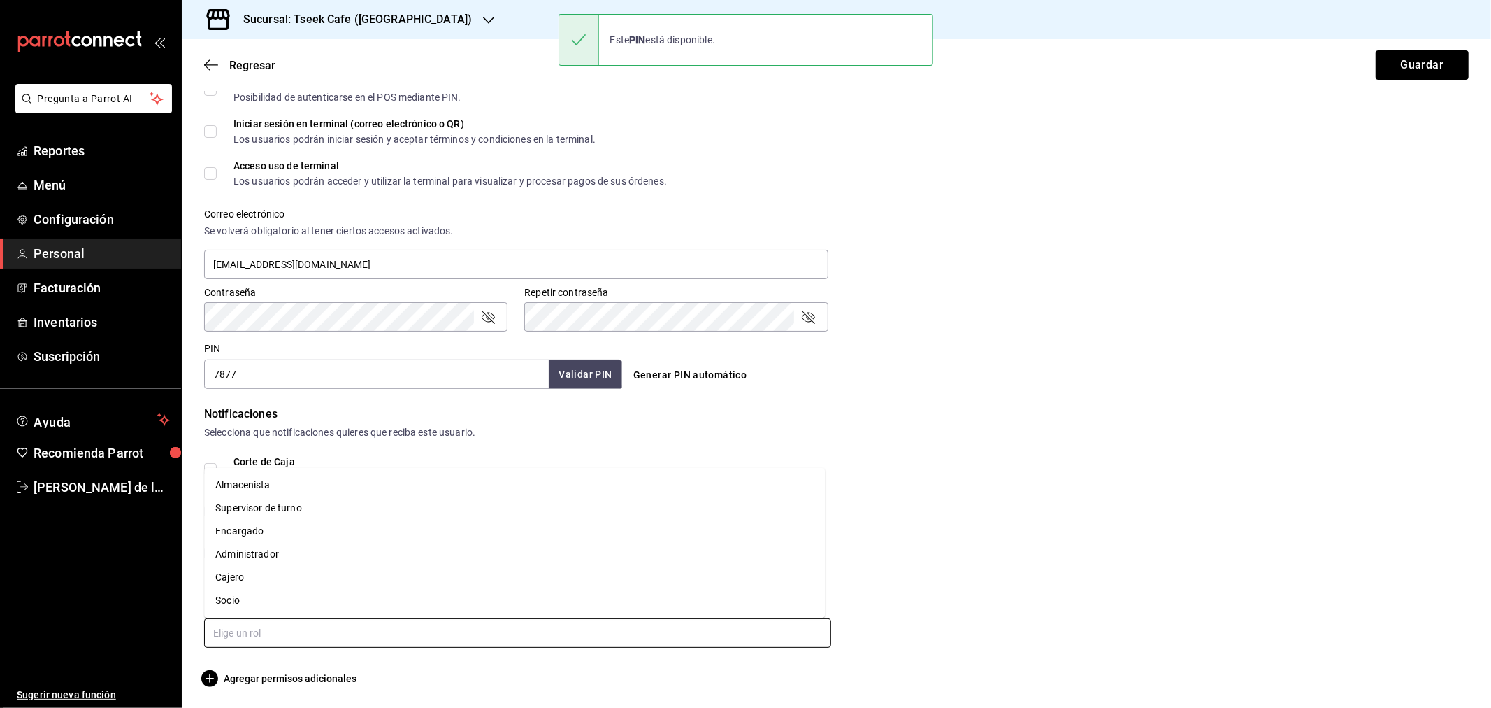
click at [295, 577] on li "Cajero" at bounding box center [514, 577] width 621 height 23
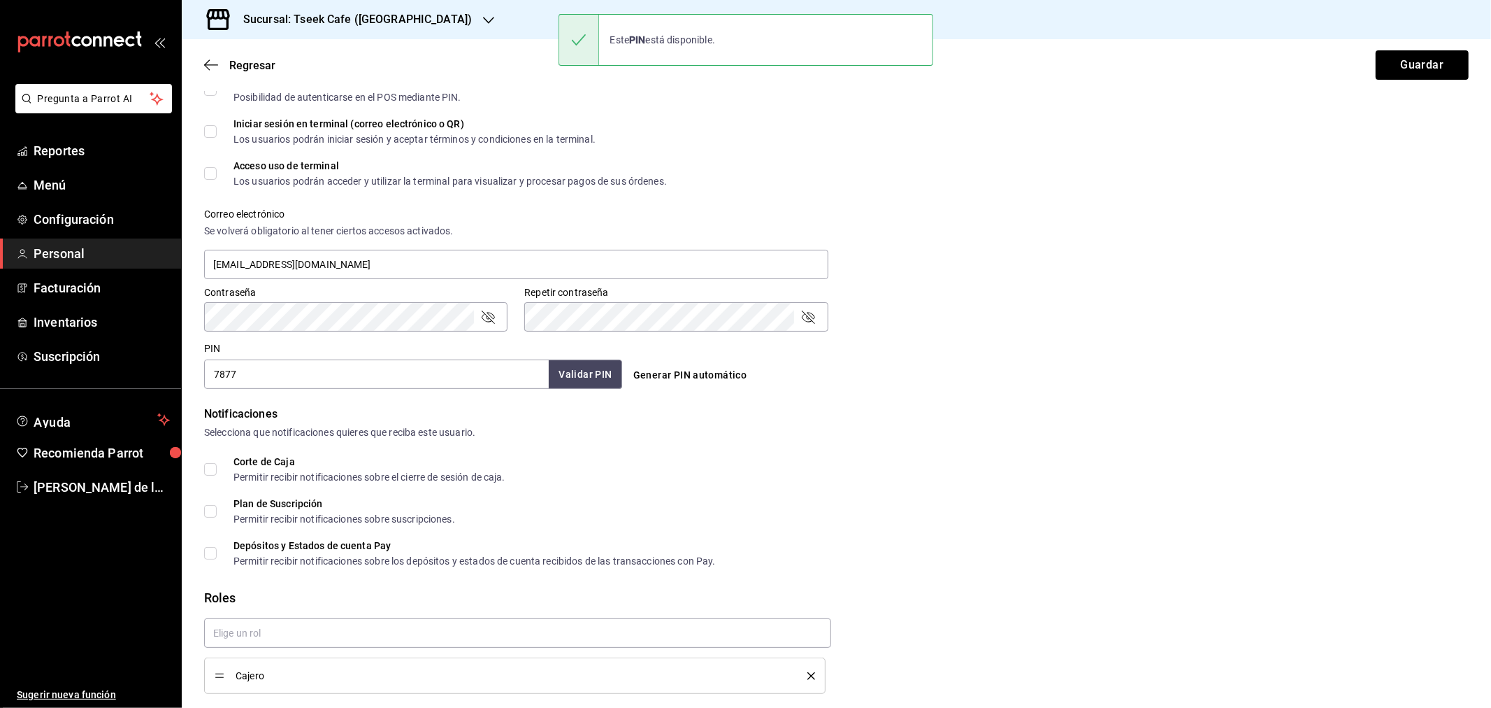
click at [1365, 414] on div "Notificaciones" at bounding box center [836, 414] width 1265 height 17
checkbox input "true"
click at [1376, 64] on button "Guardar" at bounding box center [1422, 64] width 93 height 29
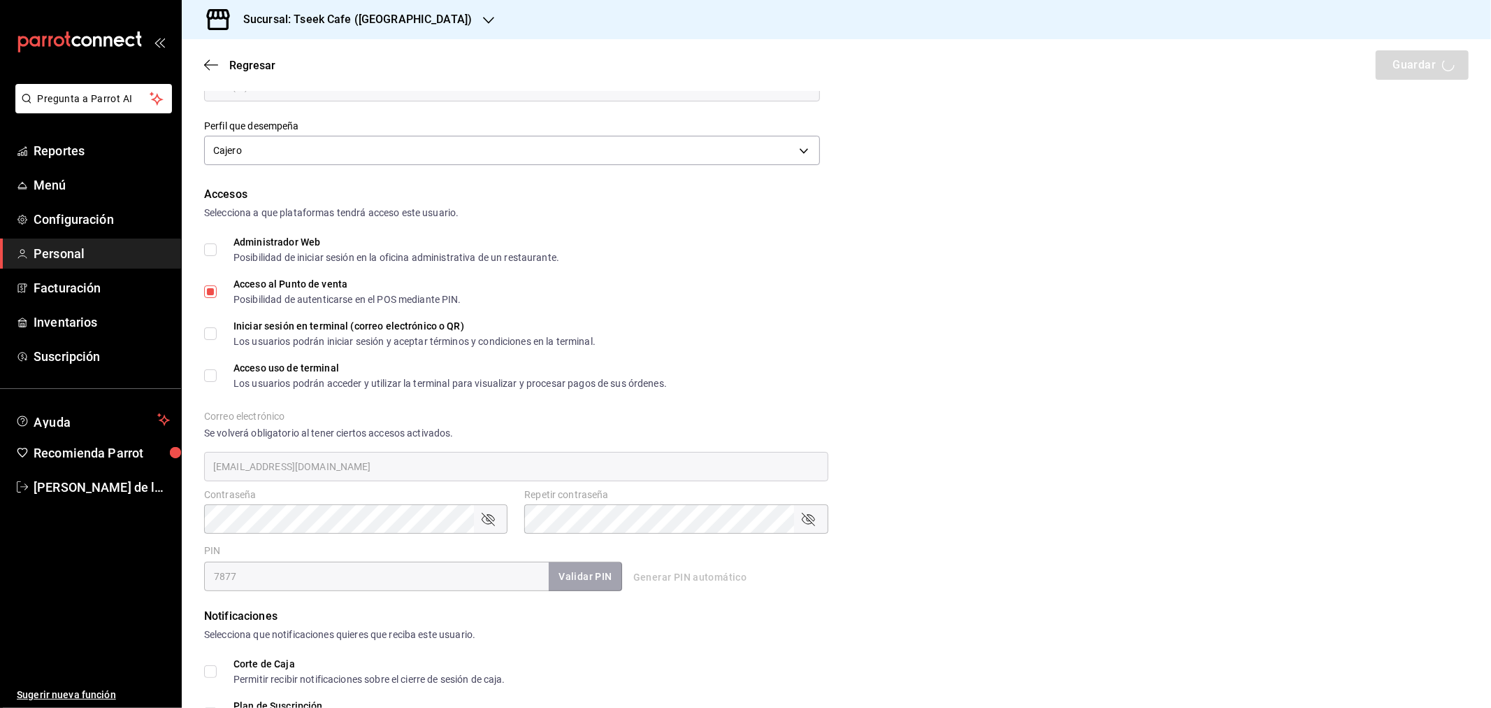
scroll to position [176, 0]
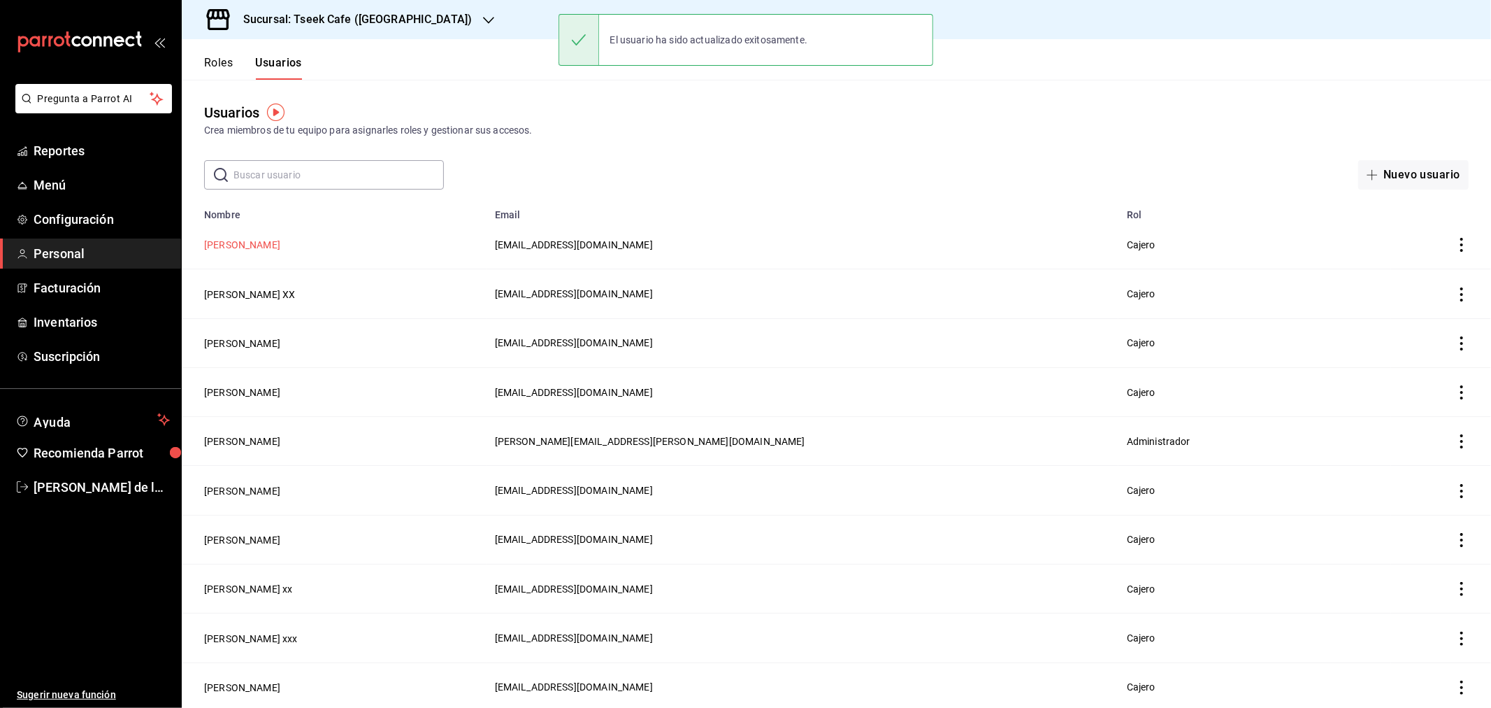
click at [261, 239] on button "[PERSON_NAME]" at bounding box center [242, 245] width 76 height 14
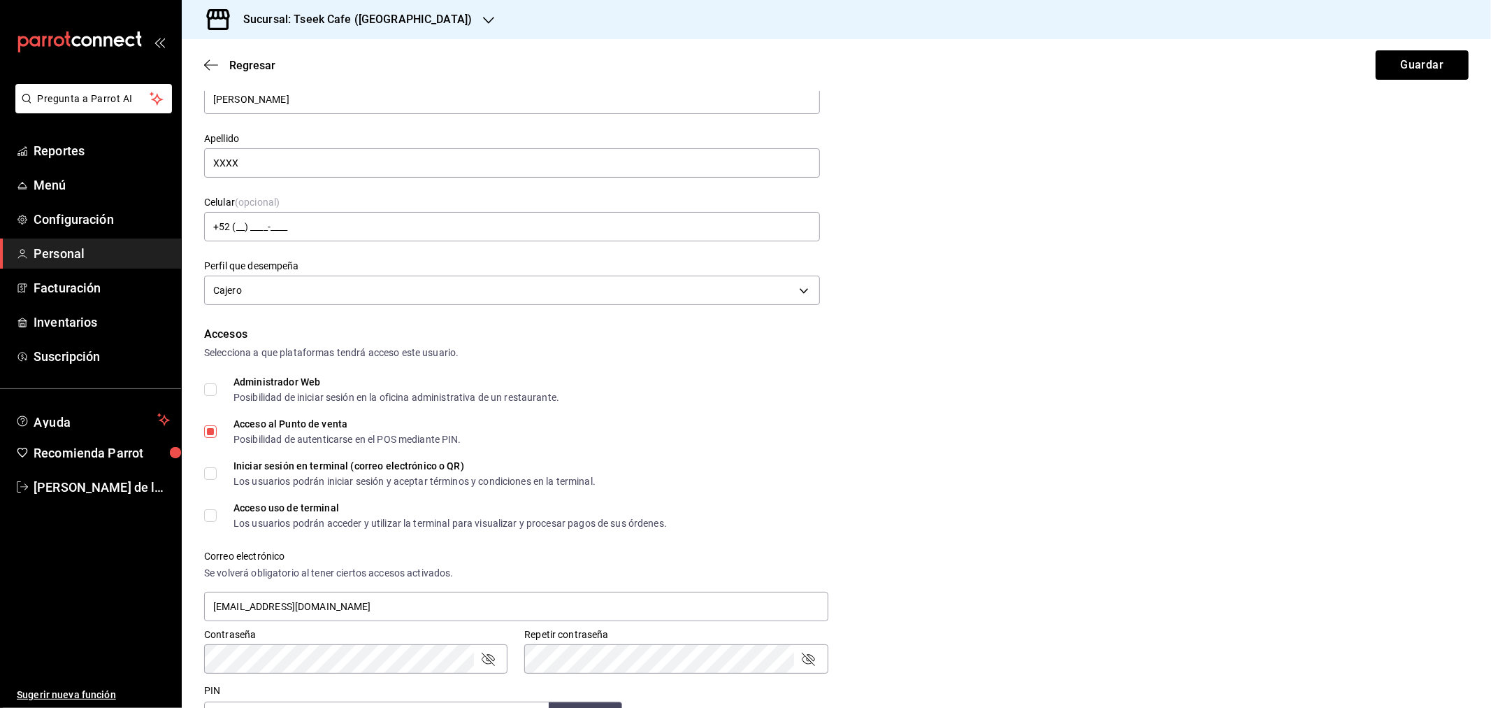
scroll to position [233, 0]
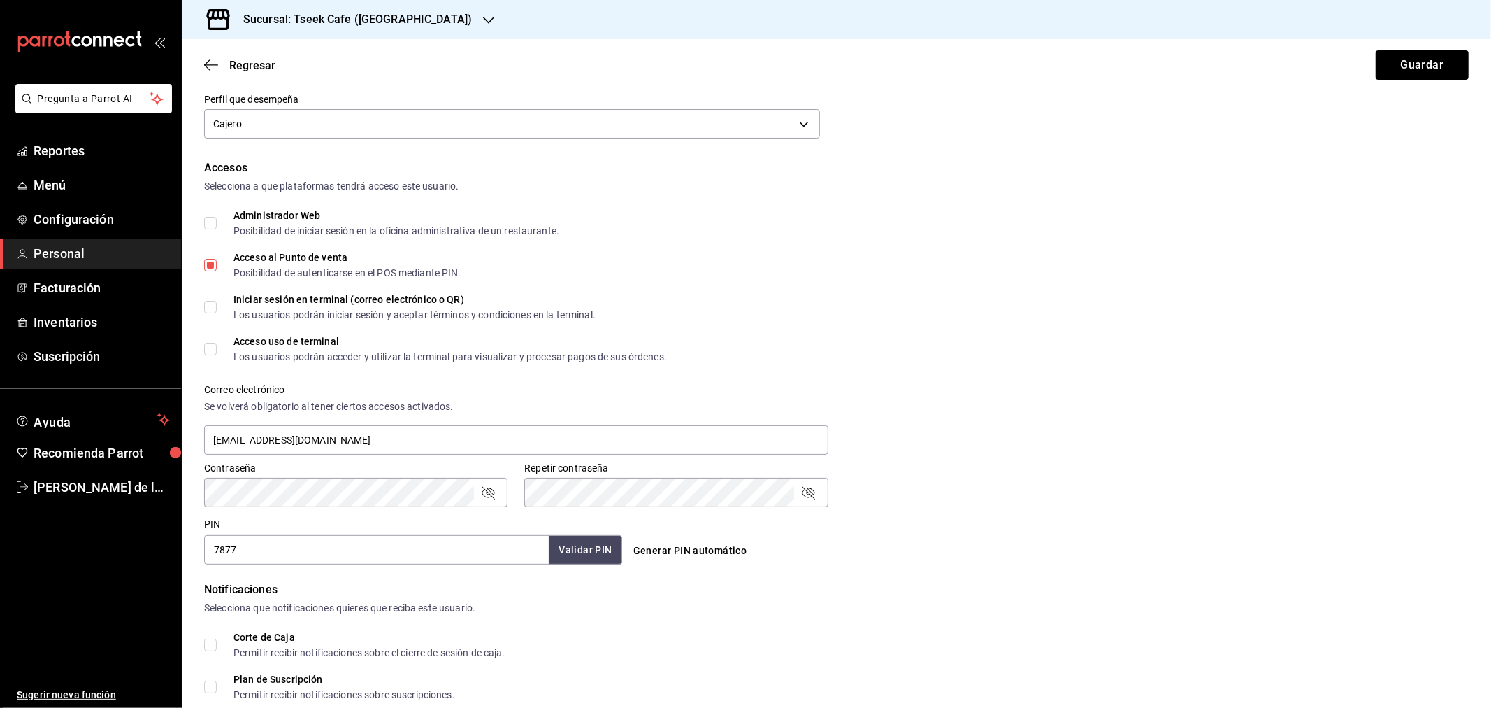
click at [226, 353] on span "Acceso uso de terminal Los usuarios podrán acceder y utilizar la terminal para …" at bounding box center [442, 348] width 450 height 25
click at [217, 353] on input "Acceso uso de terminal Los usuarios podrán acceder y utilizar la terminal para …" at bounding box center [210, 349] width 13 height 13
checkbox input "true"
click at [257, 310] on div "Los usuarios podrán iniciar sesión y aceptar términos y condiciones en la termi…" at bounding box center [415, 315] width 362 height 10
click at [219, 304] on span "Iniciar sesión en terminal (correo electrónico o QR) Los usuarios podrán inicia…" at bounding box center [406, 306] width 379 height 25
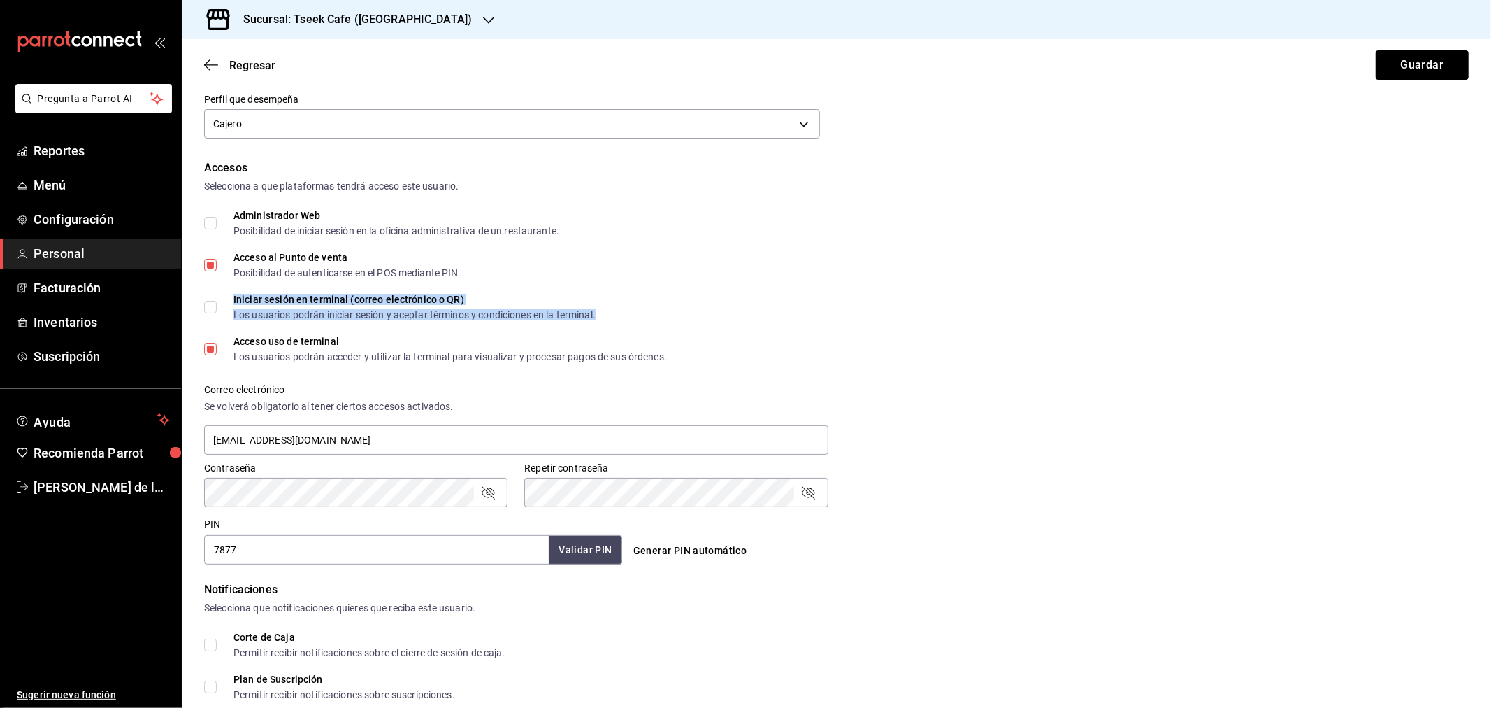
click at [217, 304] on input "Iniciar sesión en terminal (correo electrónico o QR) Los usuarios podrán inicia…" at bounding box center [210, 307] width 13 height 13
checkbox input "true"
click at [1384, 54] on button "Guardar" at bounding box center [1422, 64] width 93 height 29
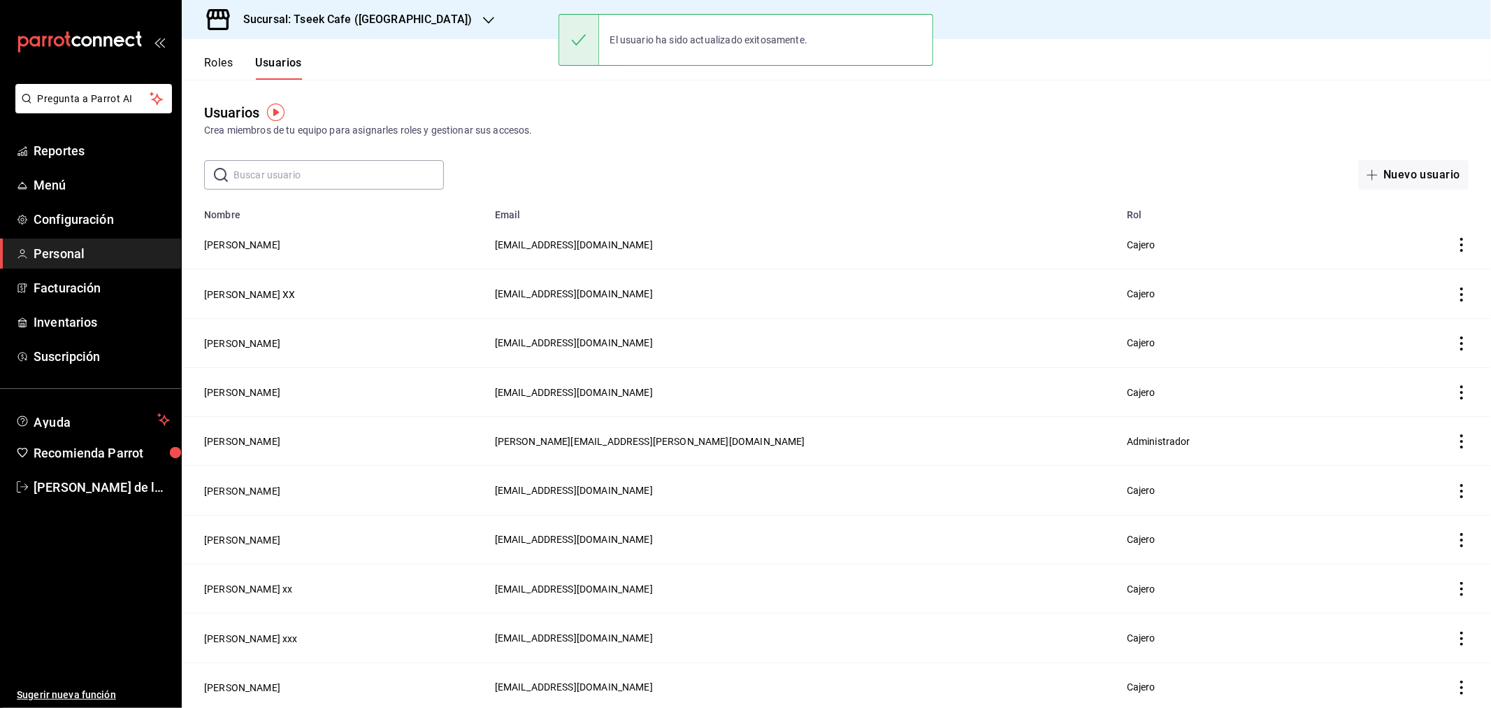
click at [385, 14] on h3 "Sucursal: Tseek Cafe ([GEOGRAPHIC_DATA])" at bounding box center [352, 19] width 240 height 17
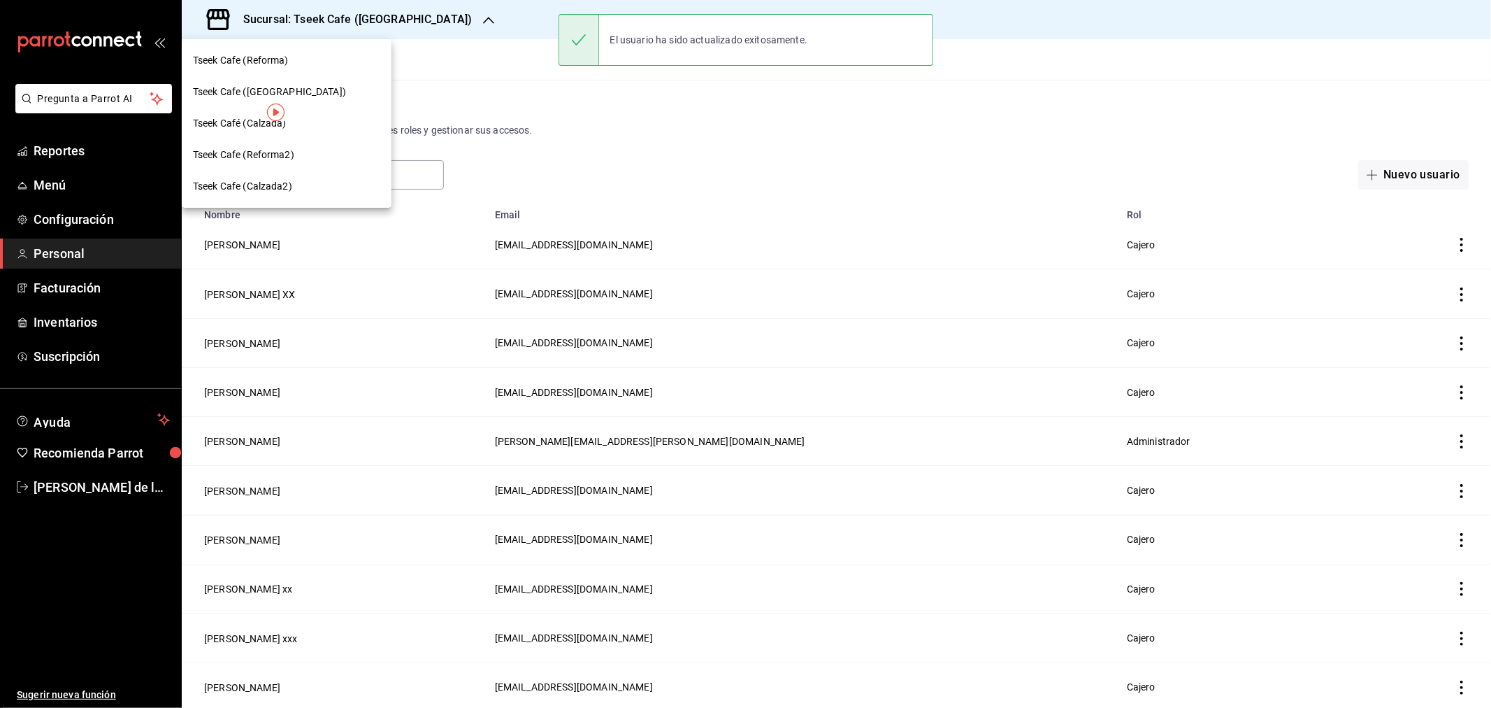
click at [296, 122] on div "Tseek Café (Calzada)" at bounding box center [286, 123] width 187 height 15
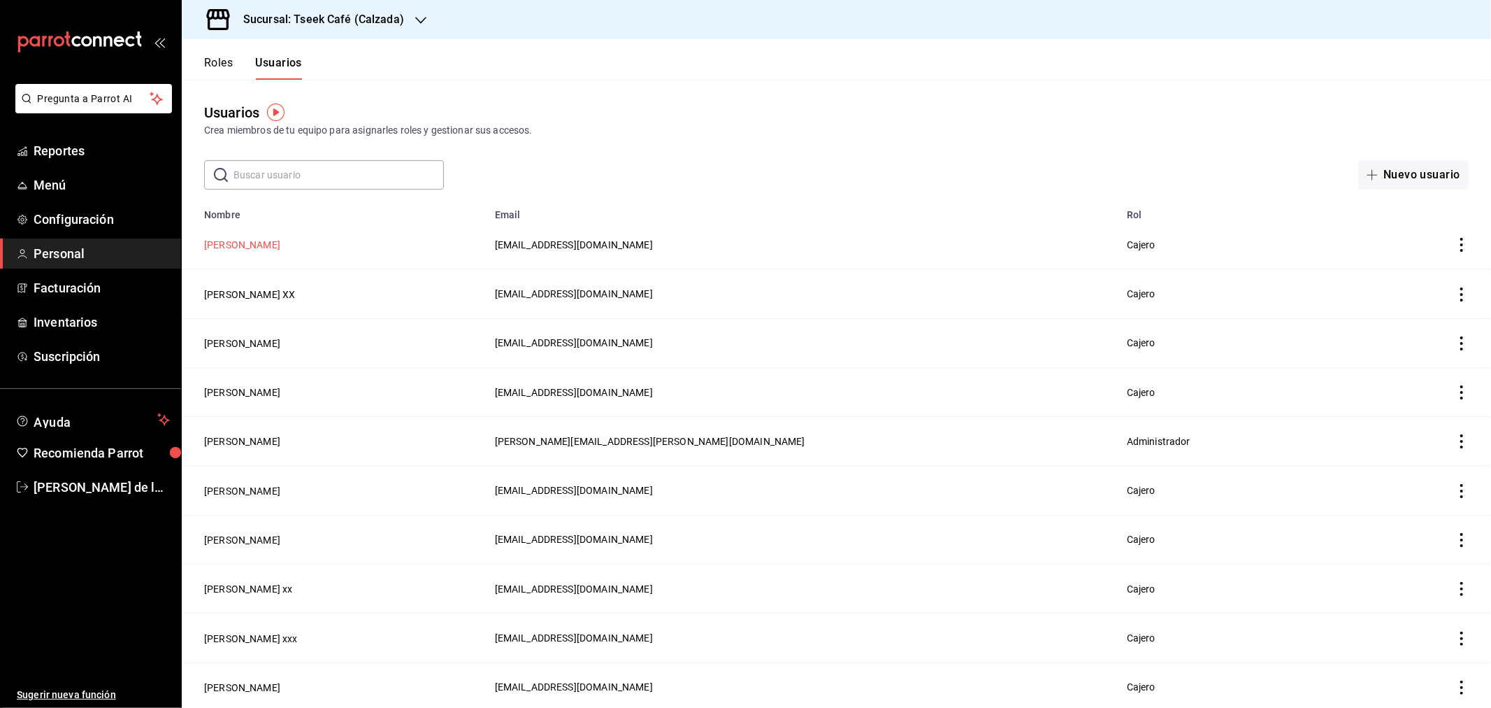
click at [252, 245] on button "[PERSON_NAME]" at bounding box center [242, 245] width 76 height 14
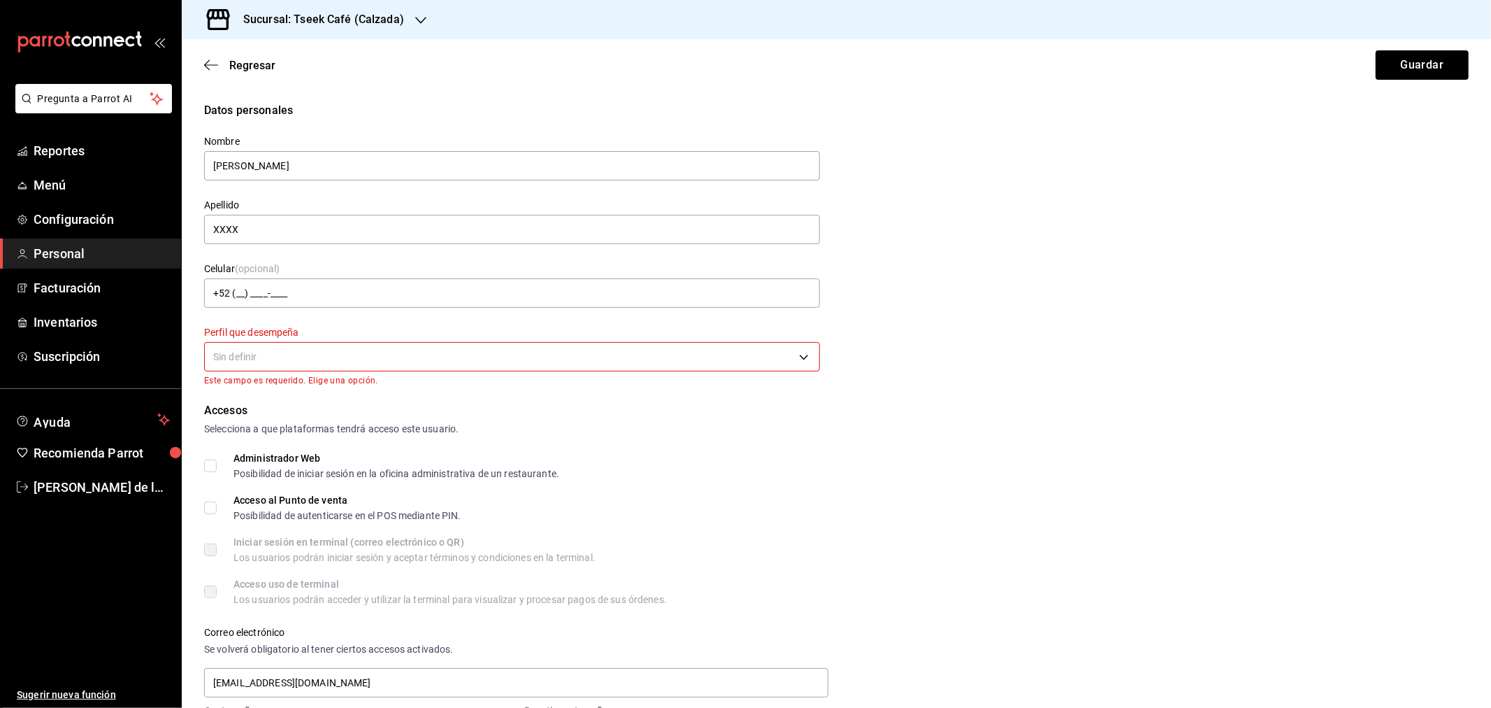
click at [408, 357] on body "Pregunta a Parrot AI Reportes Menú Configuración Personal Facturación Inventari…" at bounding box center [745, 354] width 1491 height 708
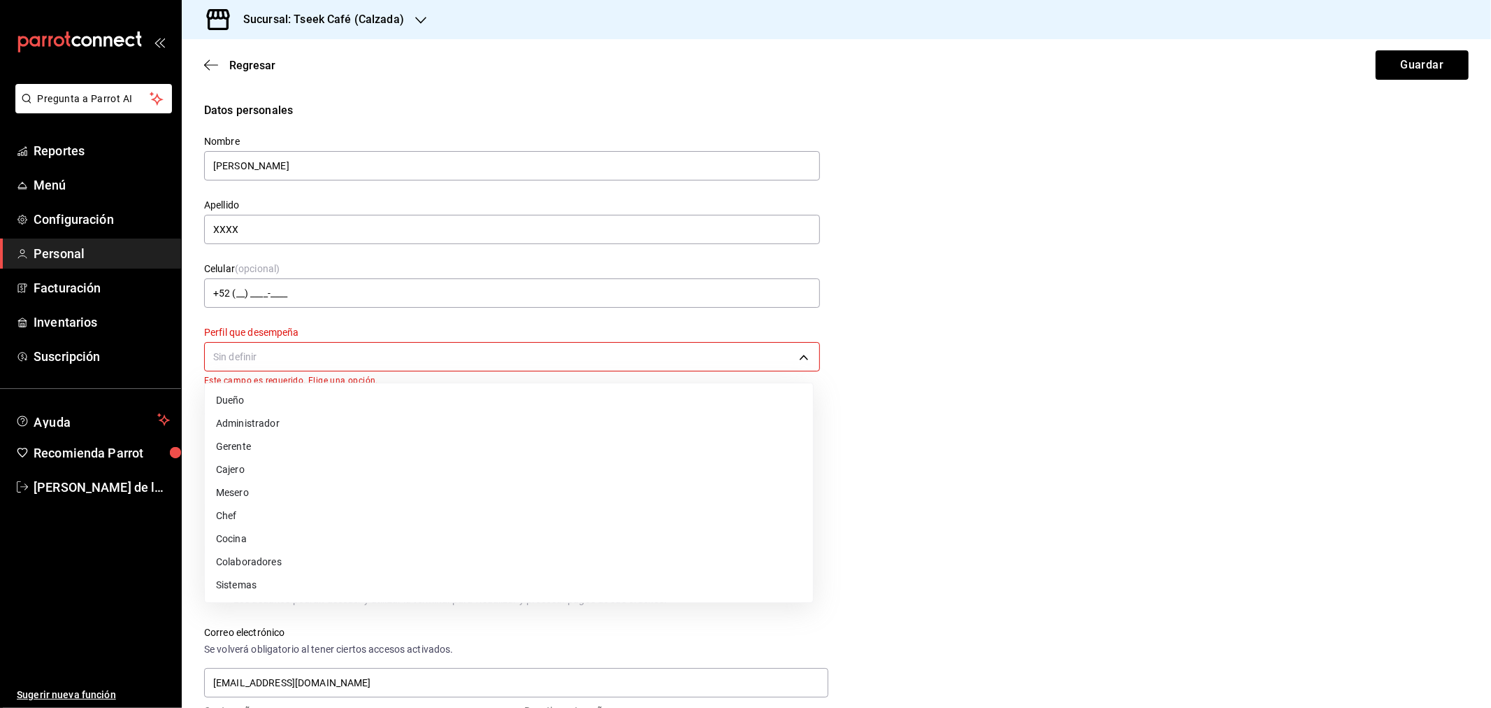
click at [253, 467] on li "Cajero" at bounding box center [509, 469] width 608 height 23
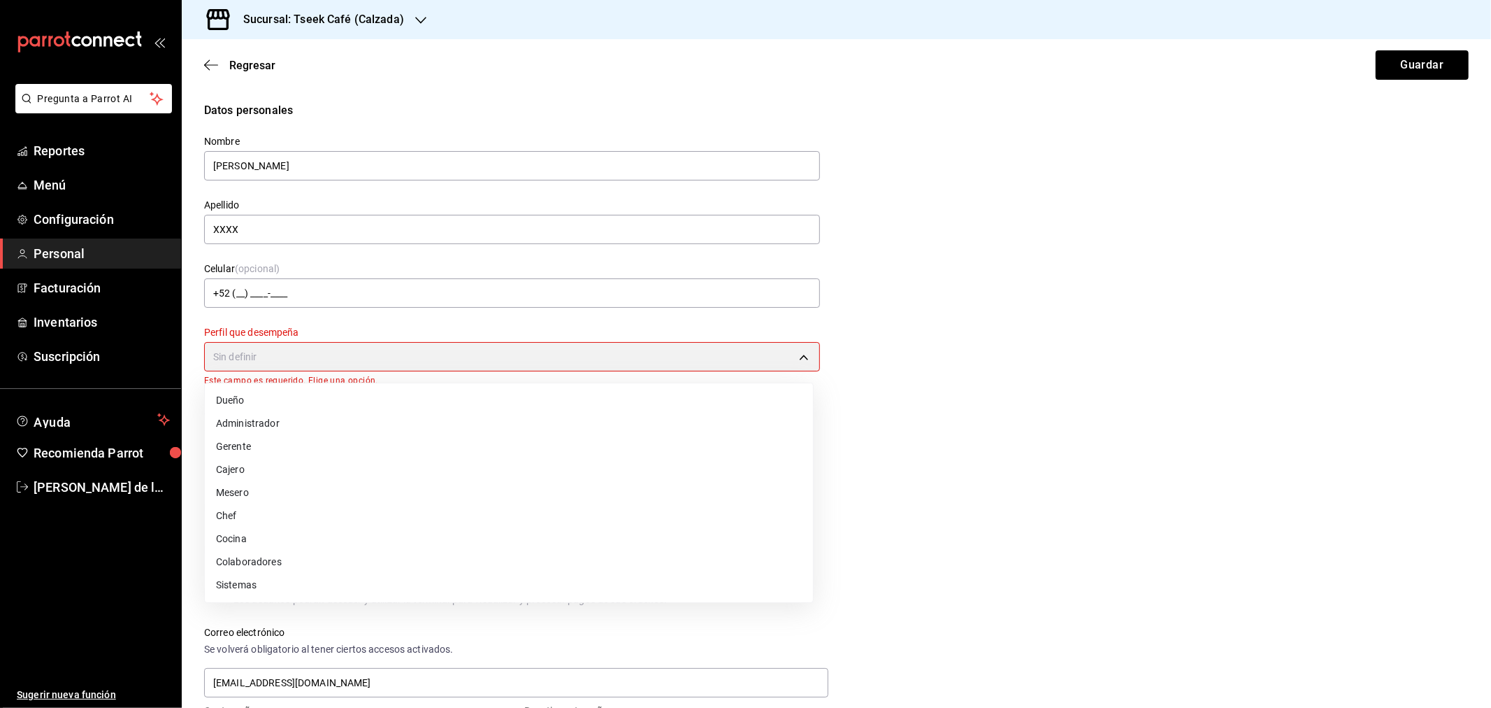
type input "CASHIER"
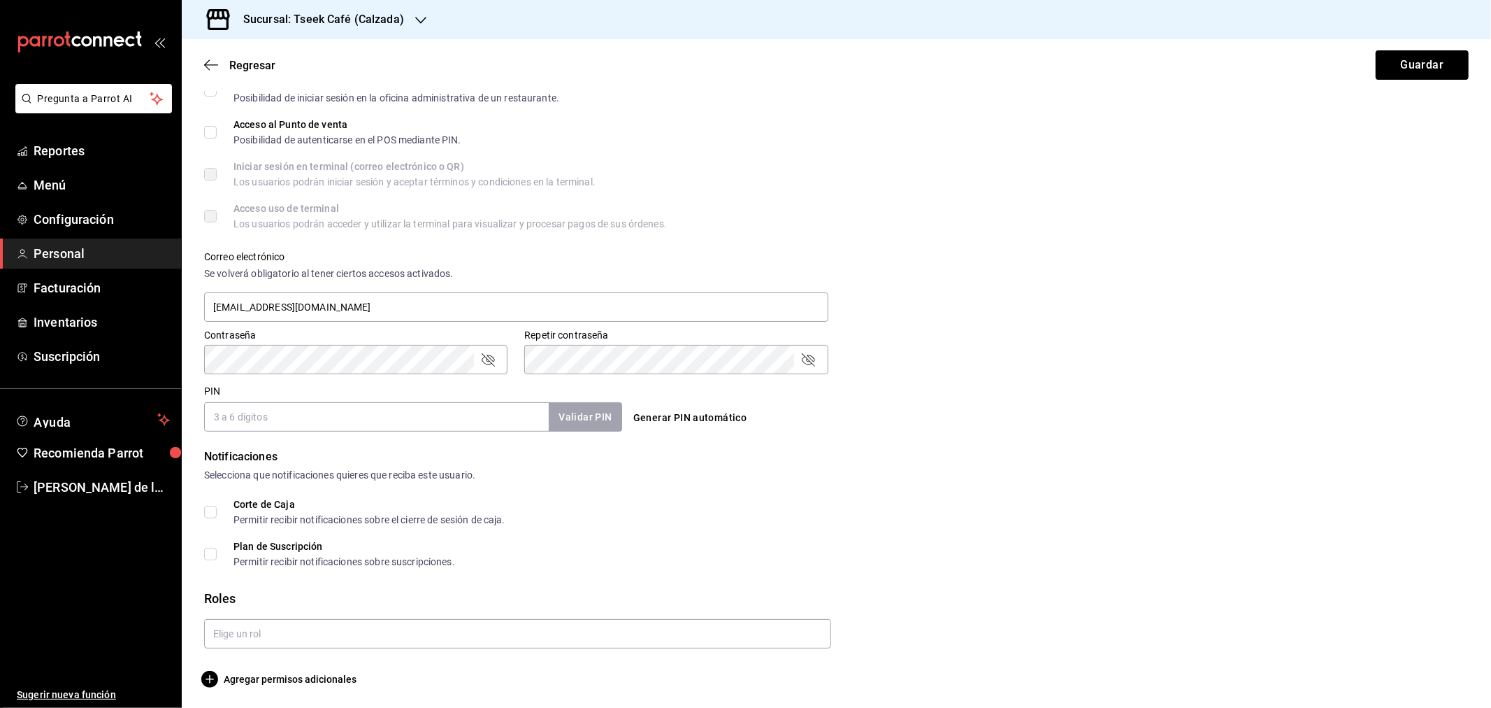
scroll to position [366, 0]
click at [368, 404] on input "PIN" at bounding box center [376, 415] width 345 height 29
type input "7877"
click at [578, 393] on div "PIN 7877 Validar PIN ​" at bounding box center [413, 408] width 418 height 46
click at [585, 404] on button "Validar PIN" at bounding box center [584, 416] width 74 height 30
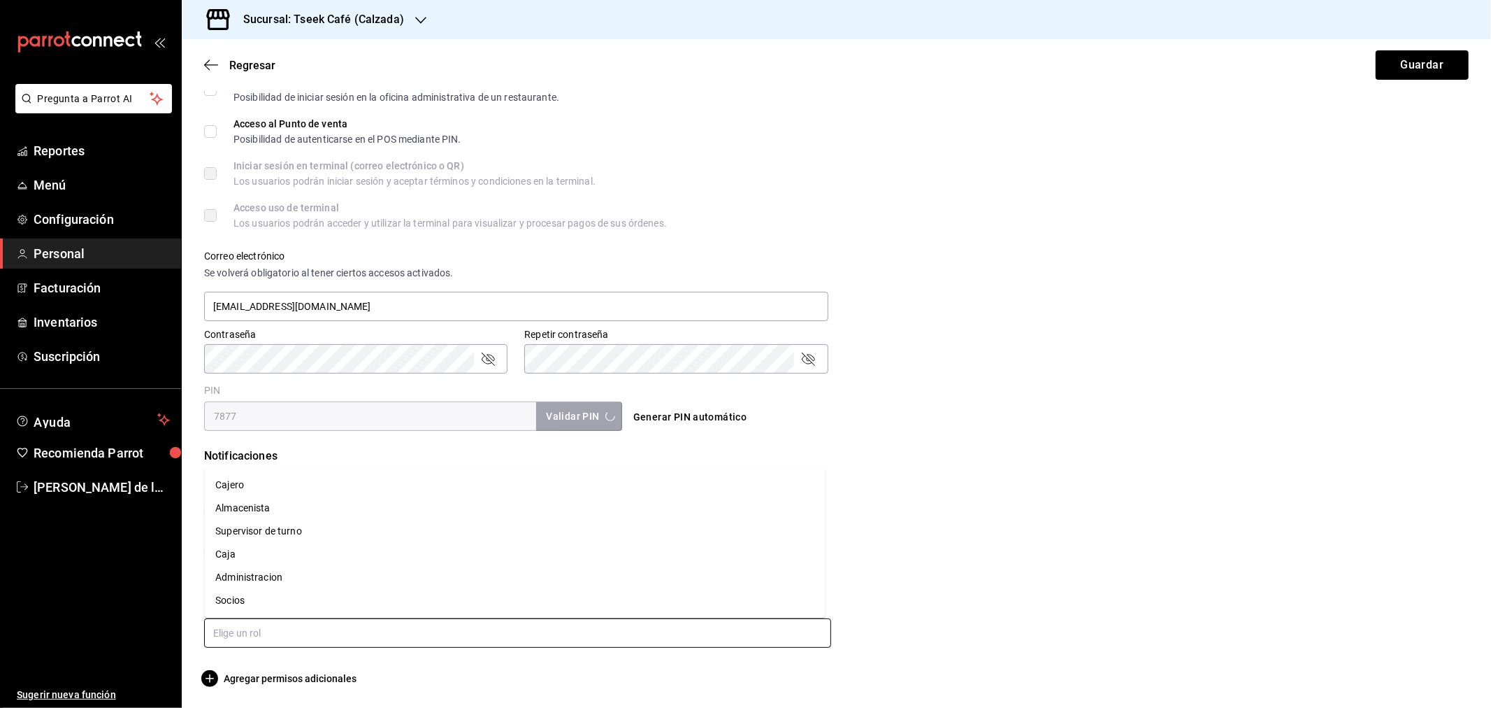
click at [422, 631] on input "text" at bounding box center [517, 632] width 627 height 29
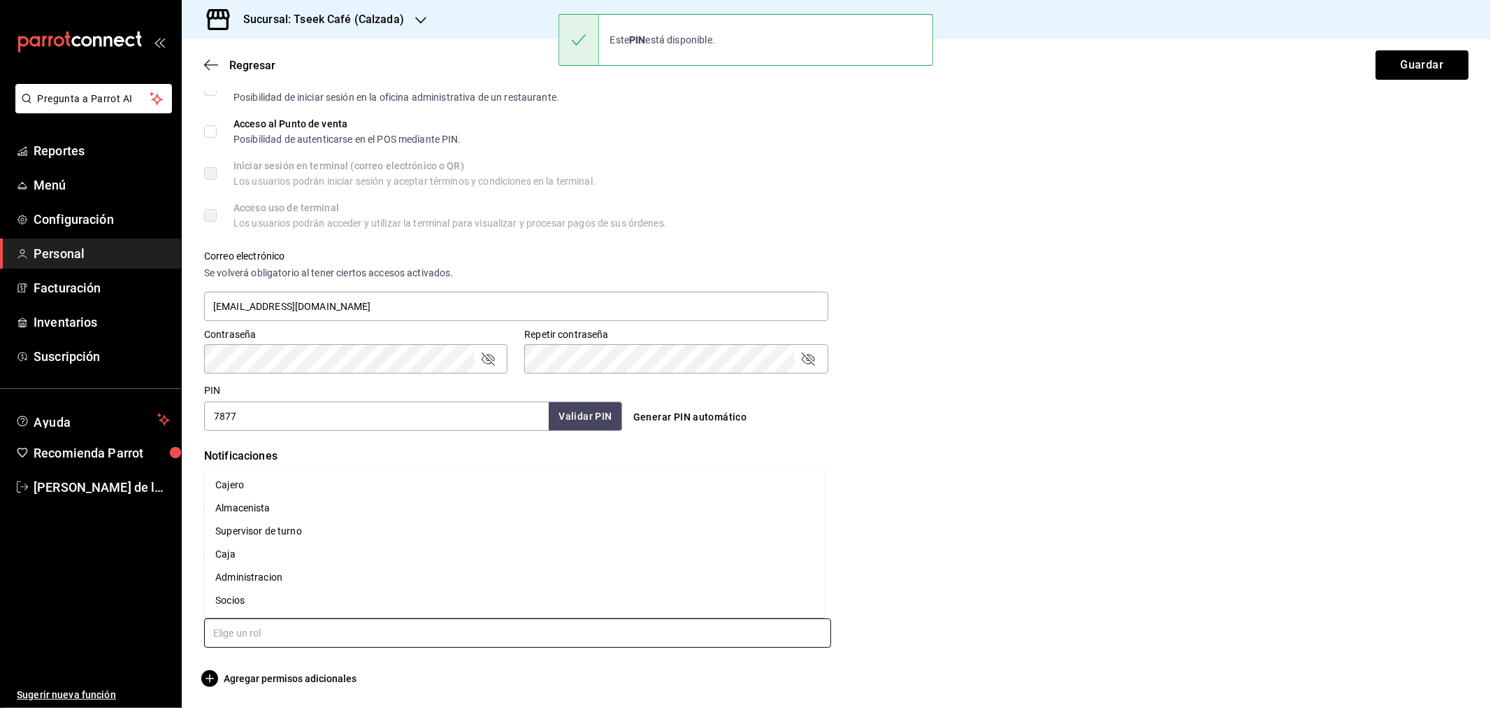
click at [236, 491] on li "Cajero" at bounding box center [514, 484] width 621 height 23
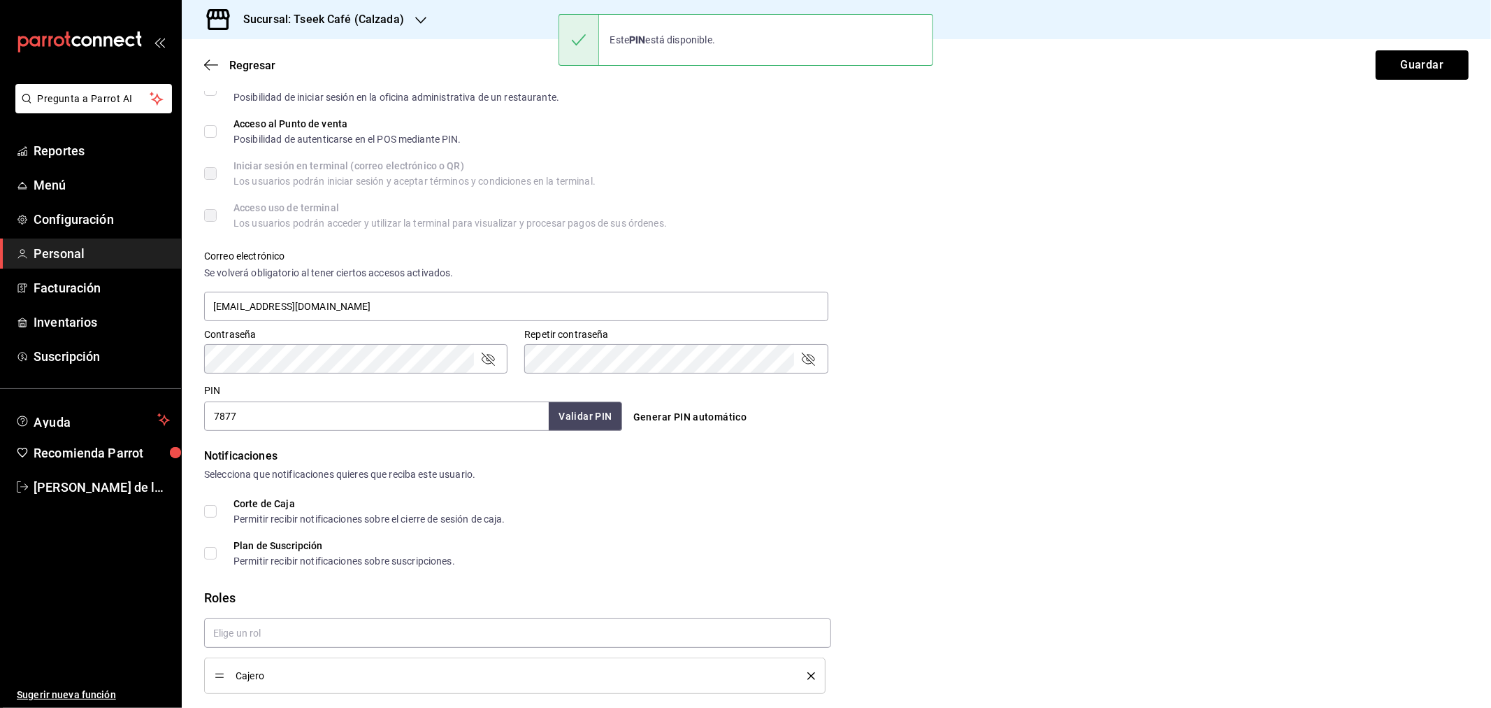
click at [1390, 415] on div "PIN 7877 Validar PIN ​ Generar PIN automático" at bounding box center [834, 405] width 1271 height 52
checkbox input "true"
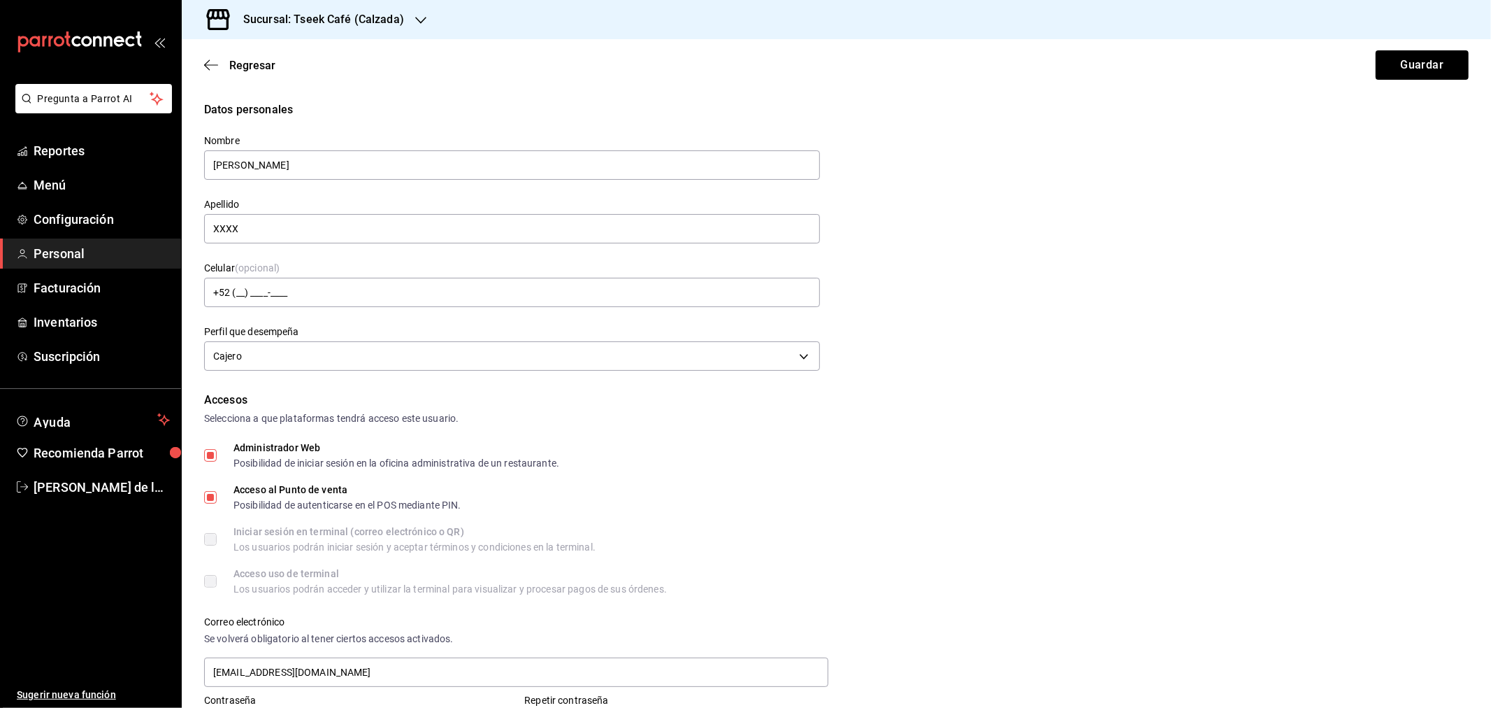
scroll to position [0, 0]
click at [1435, 54] on button "Guardar" at bounding box center [1422, 64] width 93 height 29
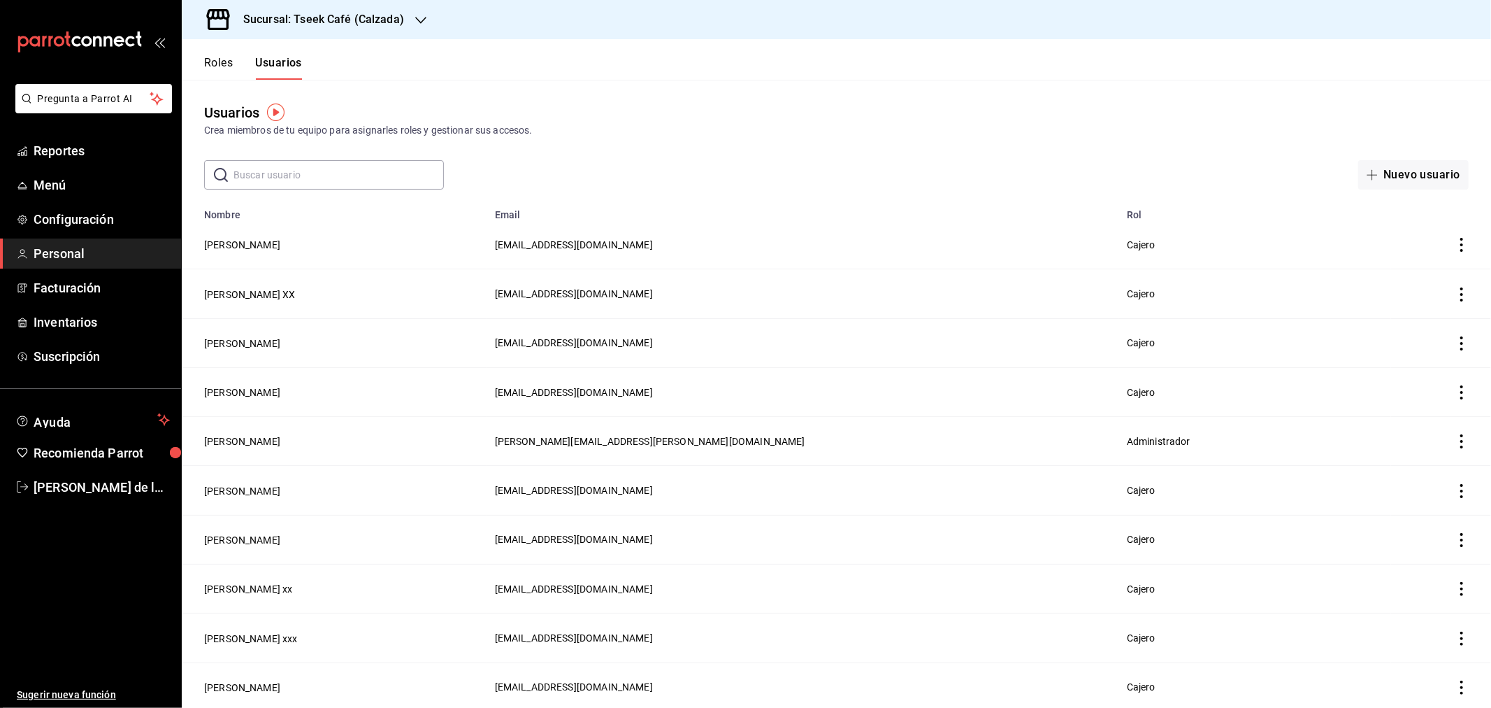
click at [715, 114] on div "Usuarios Crea miembros de tu equipo para asignarles roles y gestionar sus acces…" at bounding box center [837, 120] width 1310 height 36
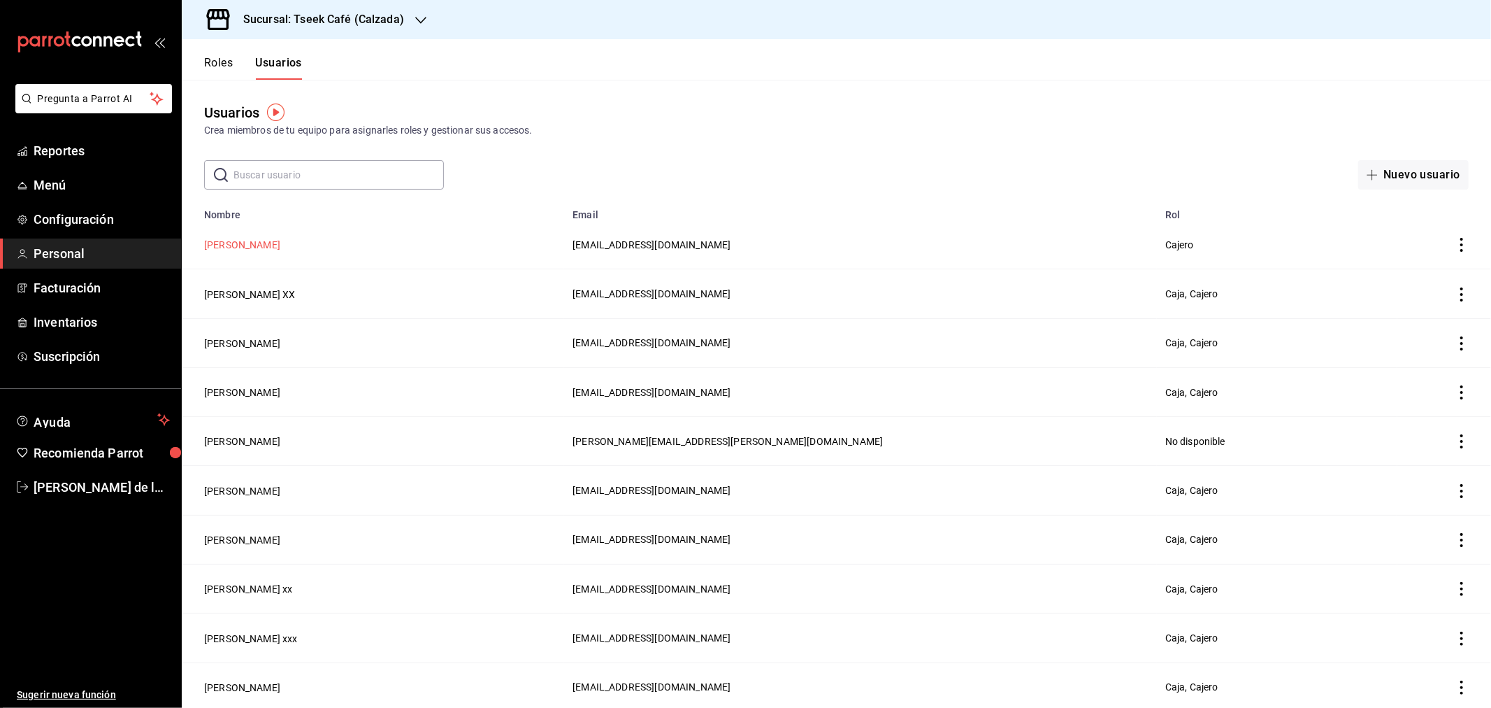
click at [243, 252] on button "[PERSON_NAME]" at bounding box center [242, 245] width 76 height 14
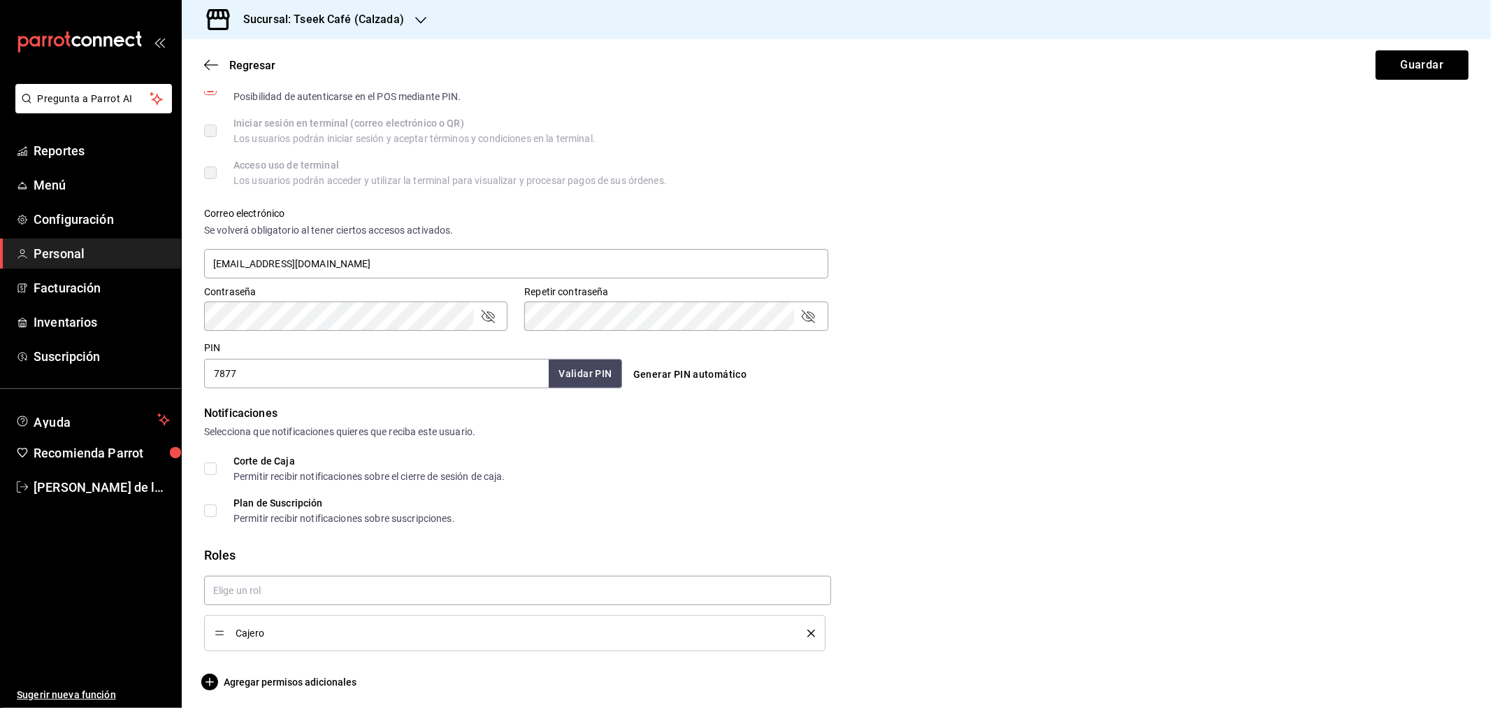
scroll to position [413, 0]
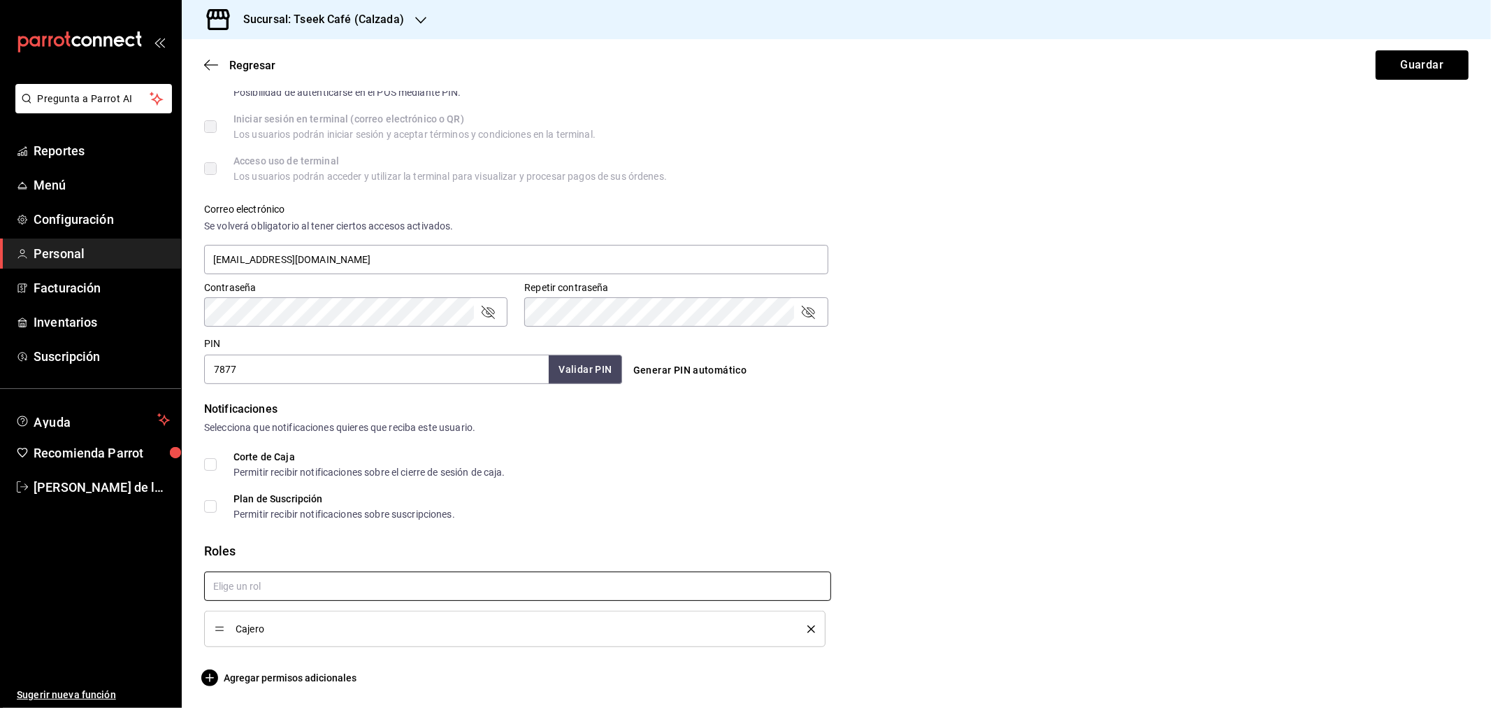
click at [236, 583] on input "text" at bounding box center [517, 585] width 627 height 29
click at [259, 507] on li "Caja" at bounding box center [514, 507] width 621 height 23
click at [1465, 261] on div "Datos personales Nombre [PERSON_NAME] XXXX Celular (opcional) +52 (__) ____-___…" at bounding box center [837, 205] width 1310 height 1033
click at [1425, 66] on button "Guardar" at bounding box center [1422, 64] width 93 height 29
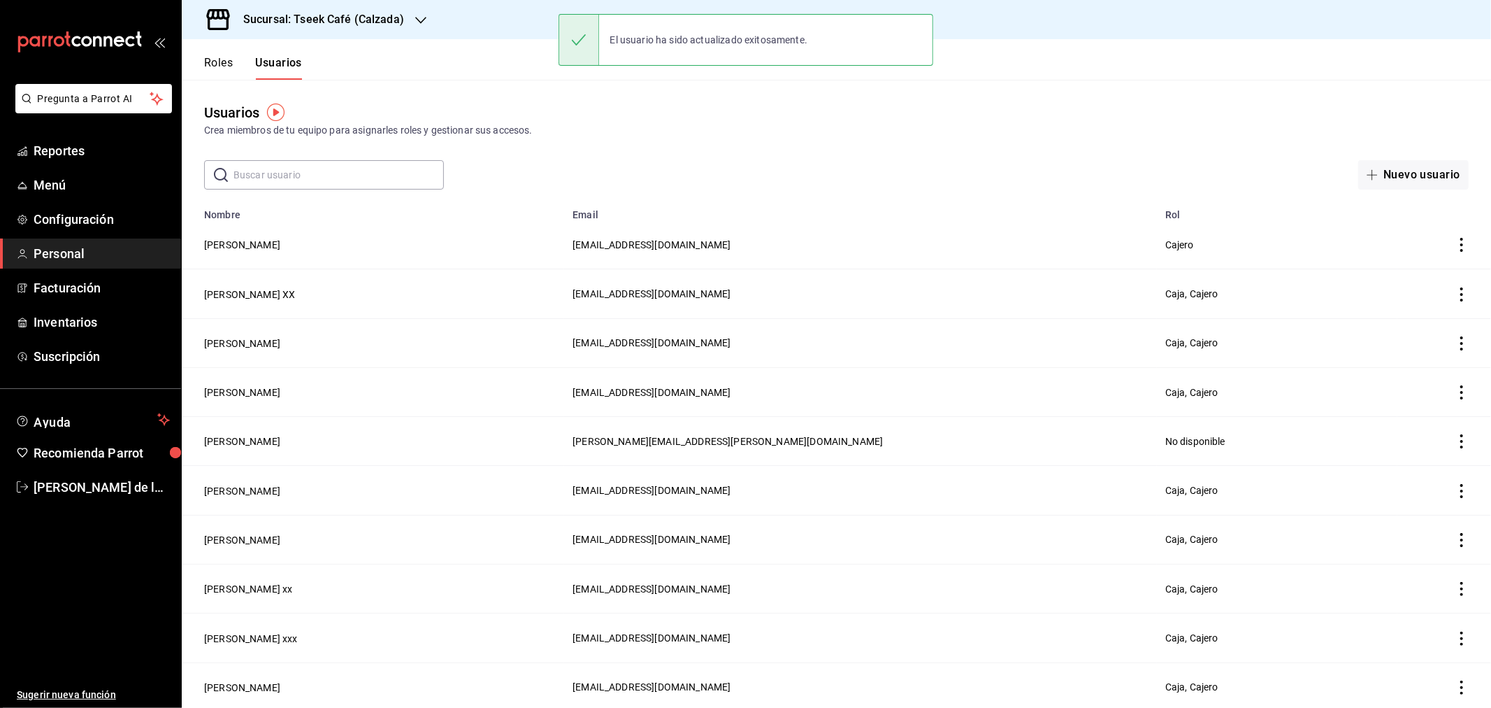
click at [713, 166] on div "​ ​ Nuevo usuario" at bounding box center [837, 174] width 1310 height 29
click at [259, 62] on button "Usuarios" at bounding box center [278, 68] width 47 height 24
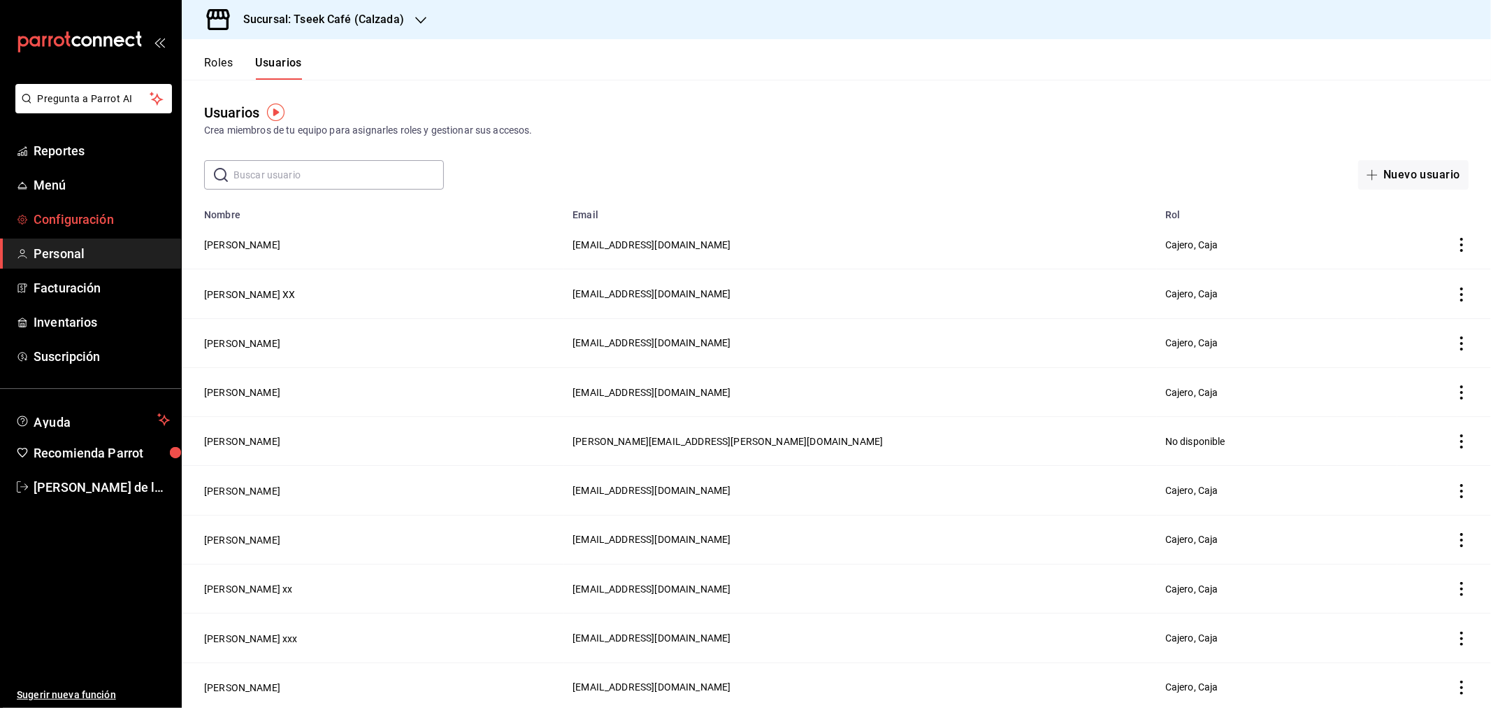
click at [51, 220] on span "Configuración" at bounding box center [102, 219] width 136 height 19
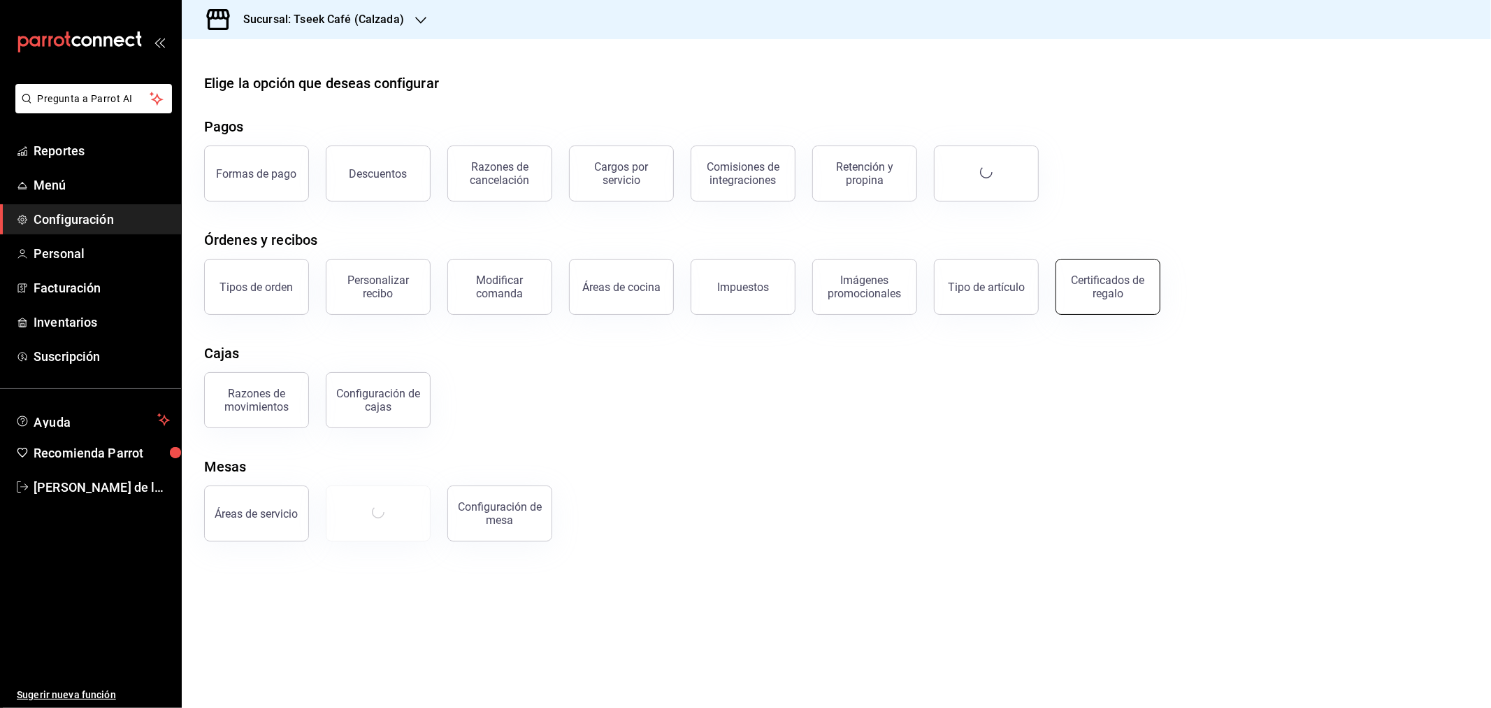
click at [1112, 313] on div "Certificados de regalo" at bounding box center [1100, 278] width 122 height 73
click at [1113, 282] on div "Certificados de regalo" at bounding box center [1108, 286] width 87 height 27
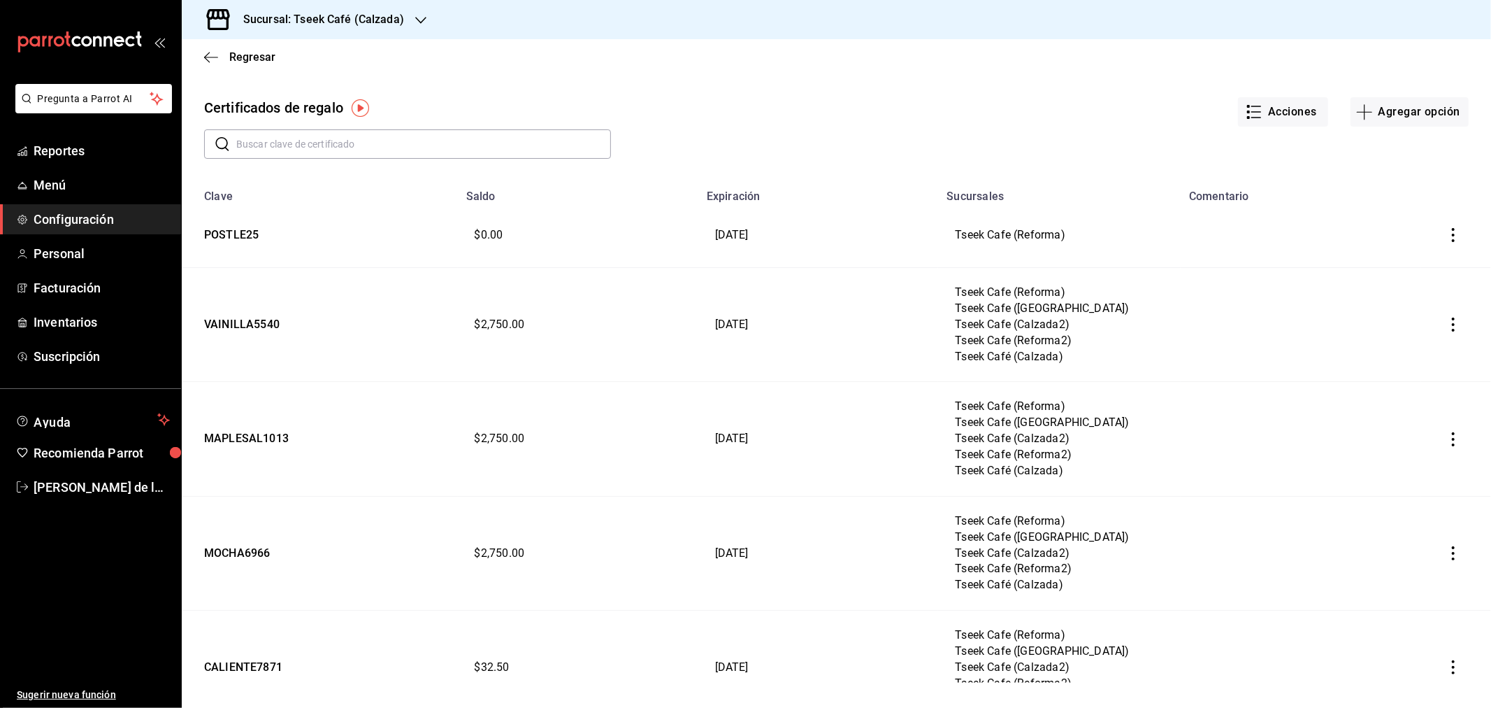
click at [410, 130] on input "text" at bounding box center [423, 144] width 375 height 28
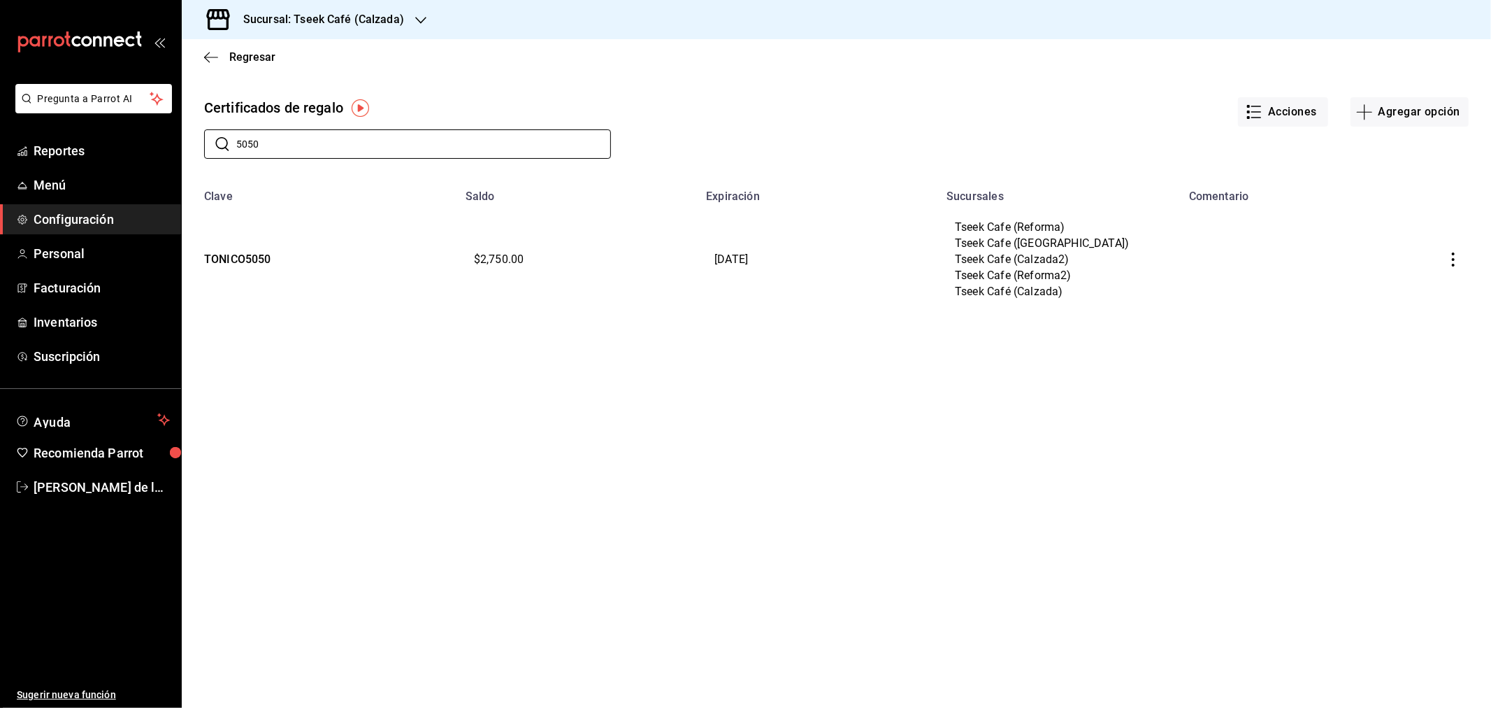
type input "5050"
click at [1459, 250] on button "button" at bounding box center [1453, 259] width 31 height 31
drag, startPoint x: 1407, startPoint y: 231, endPoint x: 1383, endPoint y: 232, distance: 23.8
click at [1408, 229] on li "Editar" at bounding box center [1406, 227] width 125 height 34
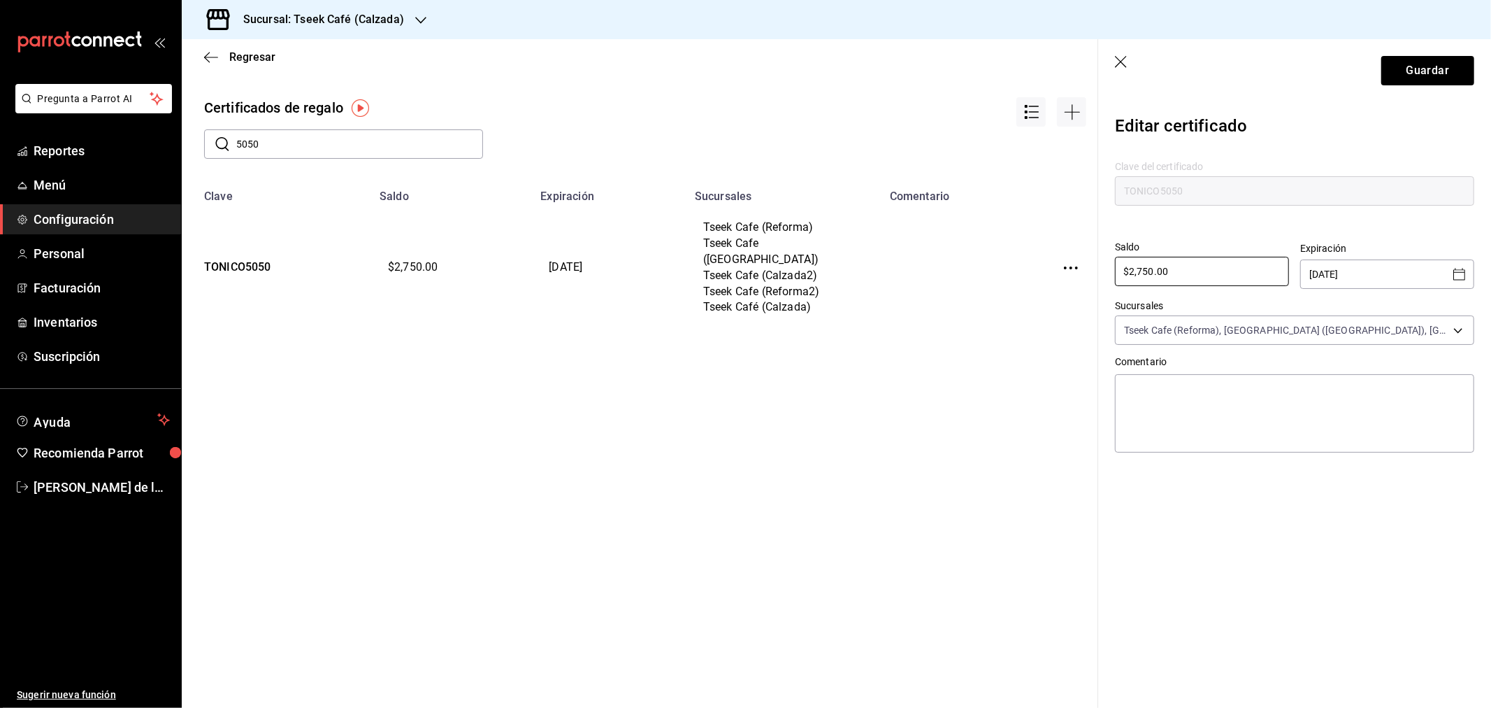
drag, startPoint x: 1178, startPoint y: 275, endPoint x: 1071, endPoint y: 282, distance: 107.2
click at [1071, 282] on div "Regresar Certificados de regalo ​ 5050 ​ Clave Saldo Expiración Sucursales Come…" at bounding box center [837, 373] width 1310 height 668
type input "$1,470"
click at [1219, 231] on div "Saldo $1,470 ​" at bounding box center [1196, 259] width 185 height 59
click at [1434, 61] on button "Guardar" at bounding box center [1428, 70] width 93 height 29
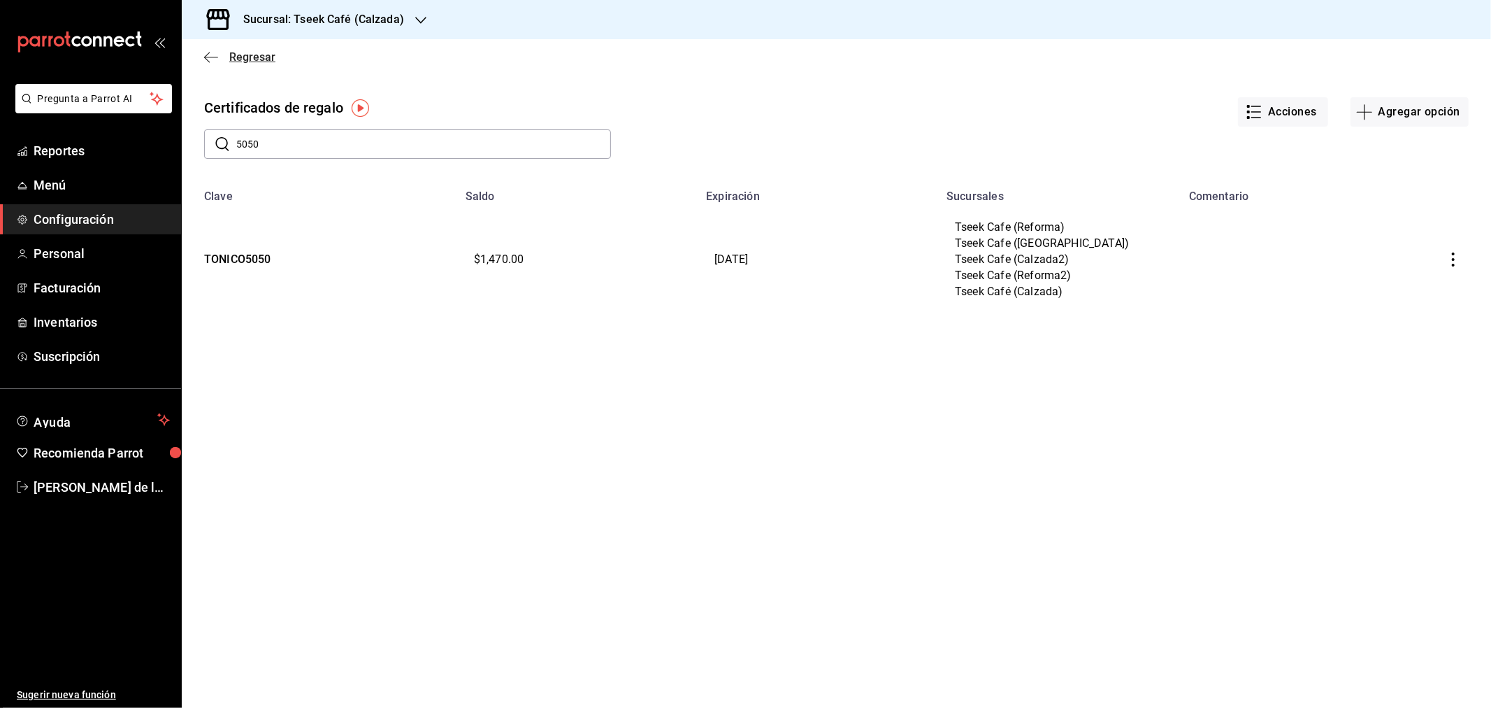
click at [234, 56] on span "Regresar" at bounding box center [252, 56] width 46 height 13
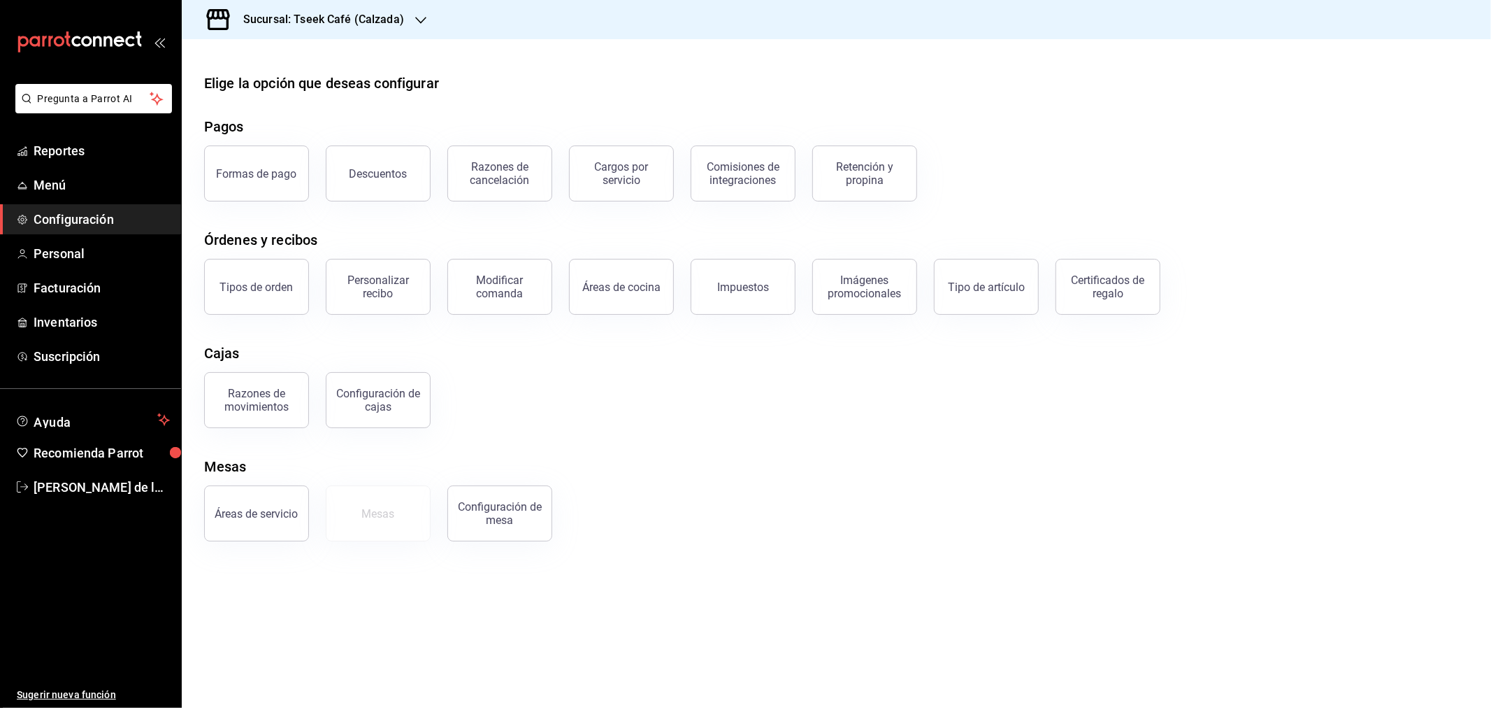
click at [986, 362] on div "Razones de movimientos Configuración [PERSON_NAME]" at bounding box center [828, 391] width 1282 height 73
